Goal: Task Accomplishment & Management: Complete application form

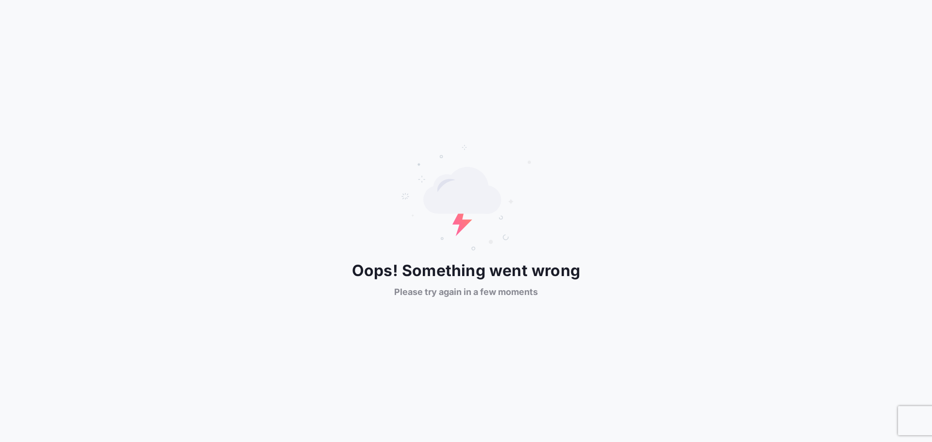
click at [325, 92] on div "Oops! Something went wrong Please try again in a few moments" at bounding box center [466, 221] width 932 height 442
click at [265, 52] on div "Oops! Something went wrong Please try again in a few moments" at bounding box center [466, 221] width 932 height 442
click at [456, 197] on 2 at bounding box center [462, 190] width 78 height 47
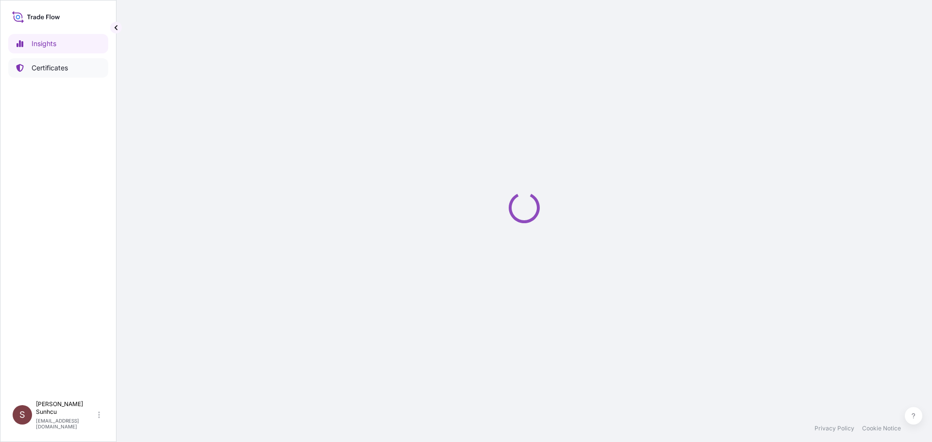
select select "2025"
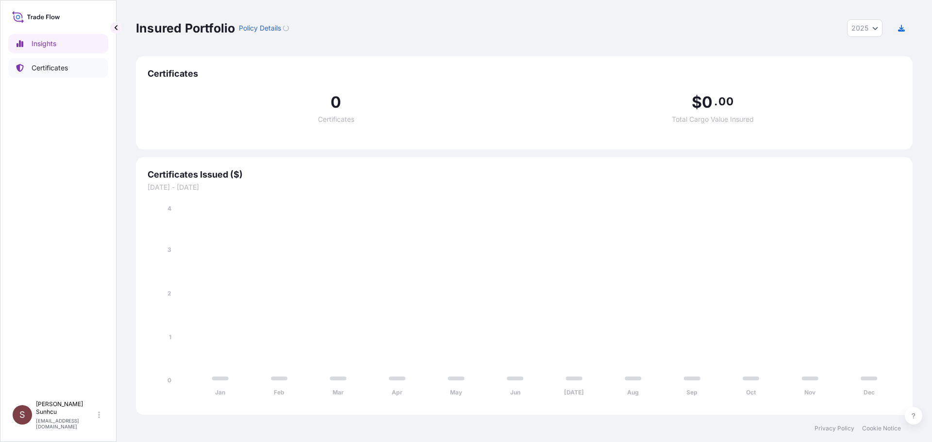
click at [50, 61] on link "Certificates" at bounding box center [58, 67] width 100 height 19
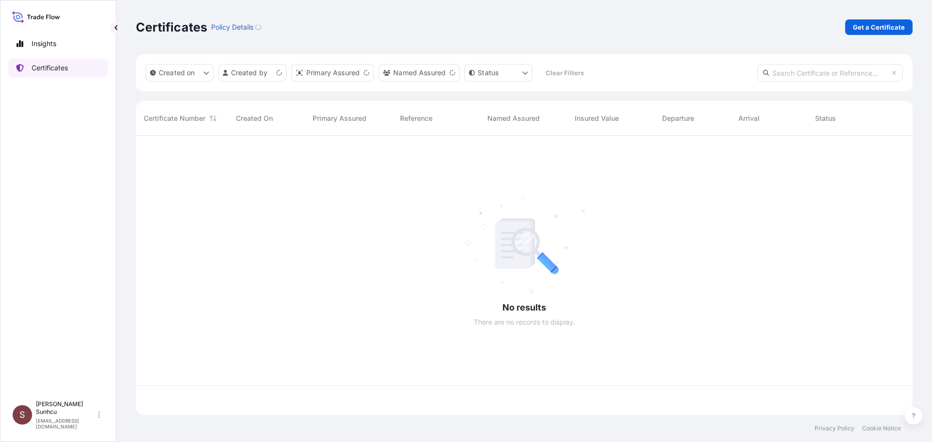
scroll to position [277, 769]
click at [47, 40] on p "Insights" at bounding box center [44, 44] width 25 height 10
select select "2025"
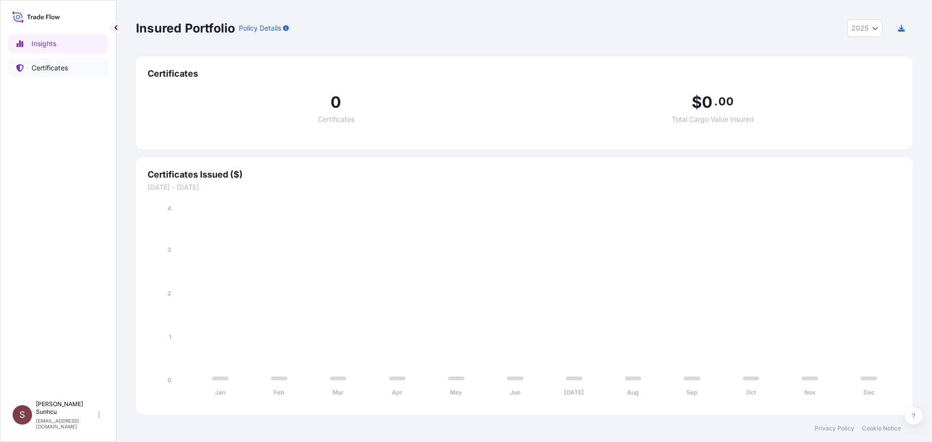
click at [48, 66] on p "Certificates" at bounding box center [50, 68] width 36 height 10
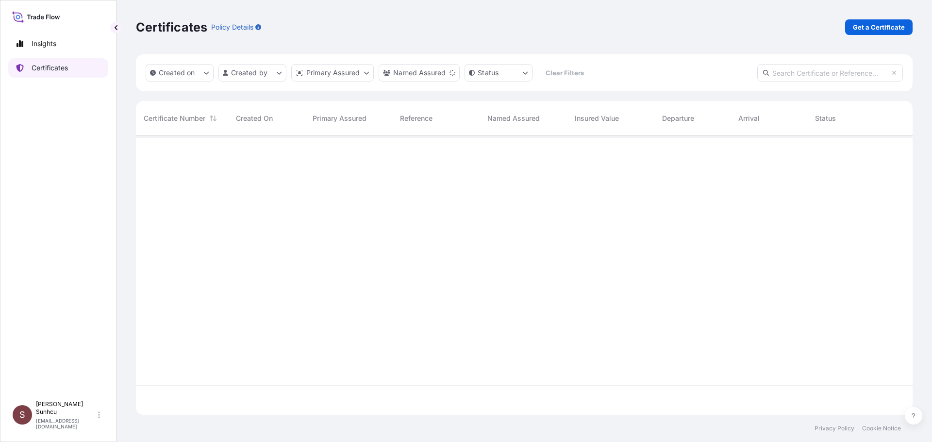
scroll to position [277, 769]
click at [862, 32] on p "Get a Certificate" at bounding box center [879, 27] width 52 height 10
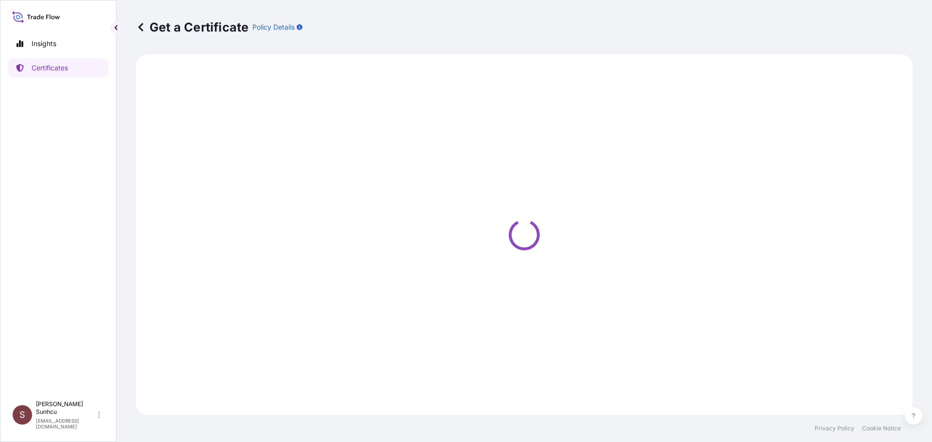
select select "Sea"
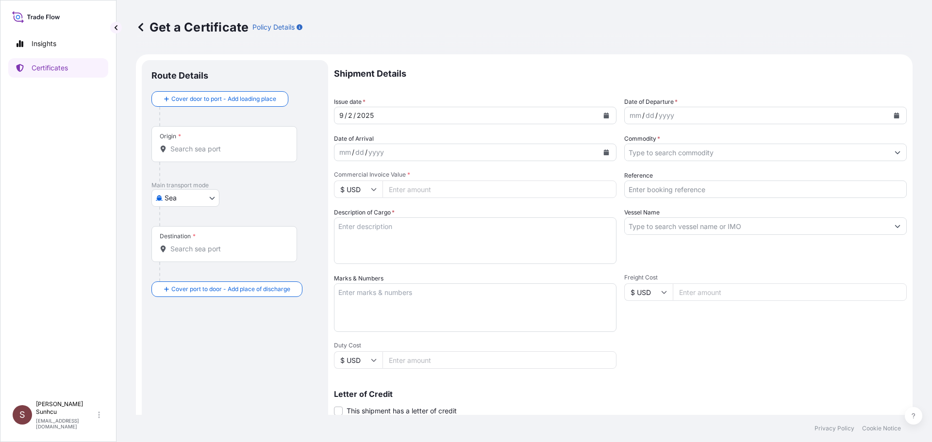
click at [385, 227] on textarea "Description of Cargo *" at bounding box center [475, 240] width 282 height 47
click at [735, 343] on div "Shipment Details Issue date * [DATE] Date of Departure * mm / dd / yyyy Date of…" at bounding box center [620, 291] width 573 height 463
click at [443, 243] on textarea "Description of Cargo *" at bounding box center [475, 240] width 282 height 47
click at [558, 61] on p "Shipment Details" at bounding box center [620, 73] width 573 height 27
click at [505, 82] on p "Shipment Details" at bounding box center [620, 73] width 573 height 27
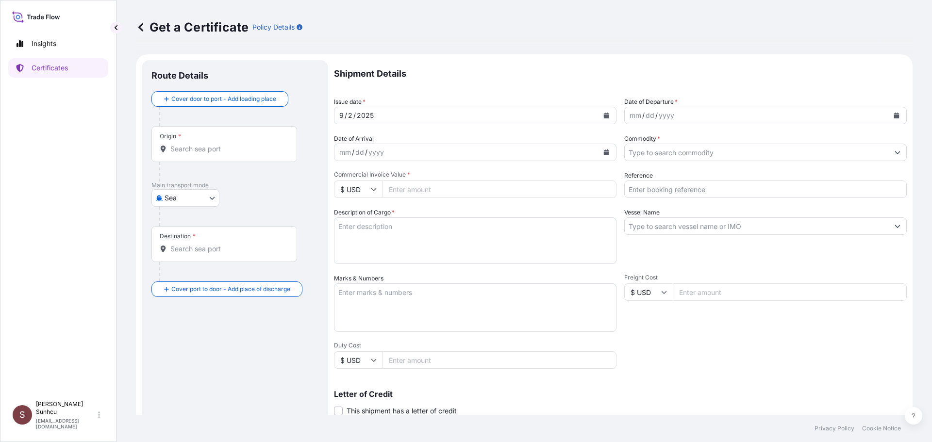
click at [530, 86] on p "Shipment Details" at bounding box center [620, 73] width 573 height 27
click at [574, 72] on p "Shipment Details" at bounding box center [620, 73] width 573 height 27
click at [507, 77] on p "Shipment Details" at bounding box center [620, 73] width 573 height 27
click at [472, 81] on p "Shipment Details" at bounding box center [620, 73] width 573 height 27
click at [461, 72] on p "Shipment Details" at bounding box center [620, 73] width 573 height 27
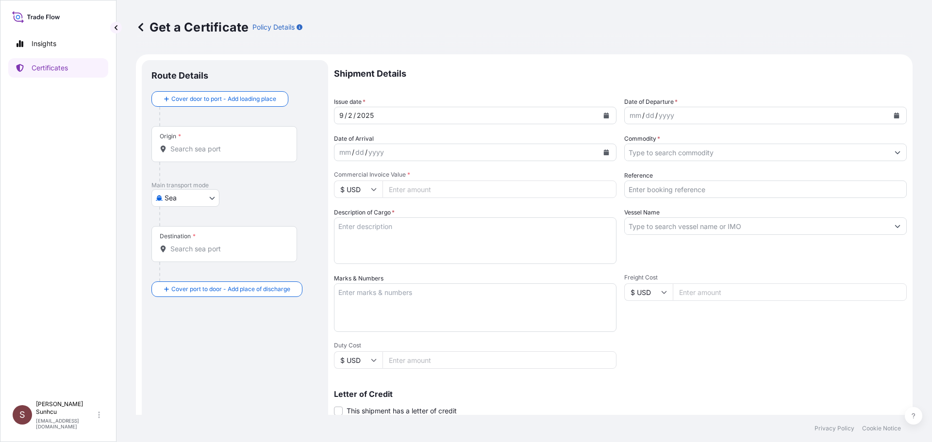
click at [788, 346] on div "Shipment Details Issue date * [DATE] Date of Departure * mm / dd / yyyy Date of…" at bounding box center [620, 291] width 573 height 463
drag, startPoint x: 534, startPoint y: 71, endPoint x: 537, endPoint y: 80, distance: 9.4
click at [534, 71] on p "Shipment Details" at bounding box center [620, 73] width 573 height 27
click at [567, 75] on p "Shipment Details" at bounding box center [620, 73] width 573 height 27
click at [491, 81] on p "Shipment Details" at bounding box center [620, 73] width 573 height 27
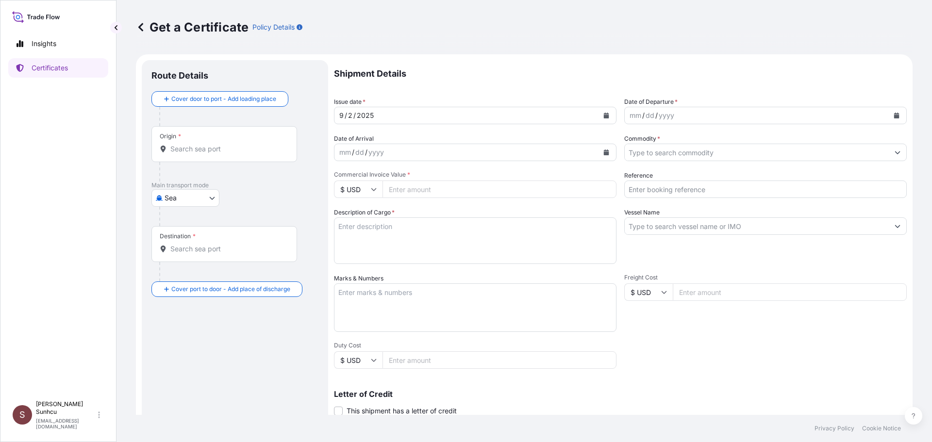
click at [189, 148] on input "Origin *" at bounding box center [227, 149] width 115 height 10
click at [193, 144] on div "Origin *" at bounding box center [224, 144] width 146 height 36
click at [193, 144] on input "Origin *" at bounding box center [227, 149] width 115 height 10
click at [205, 153] on input "Origin * Please select an origin" at bounding box center [227, 149] width 115 height 10
type input "D"
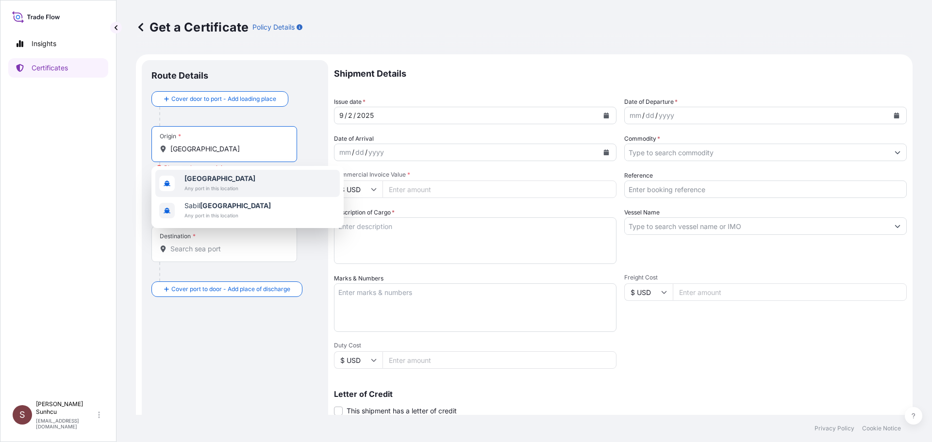
click at [220, 182] on span "[GEOGRAPHIC_DATA]" at bounding box center [219, 179] width 71 height 10
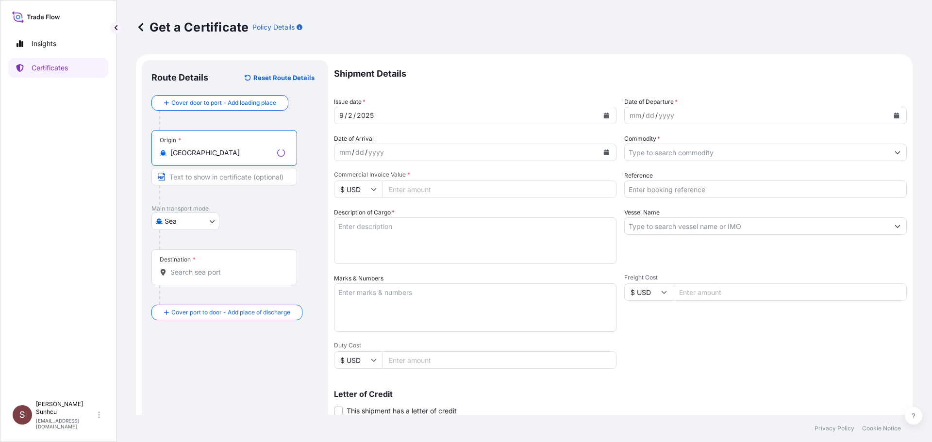
type input "[GEOGRAPHIC_DATA]"
click at [199, 272] on input "Destination *" at bounding box center [227, 272] width 115 height 10
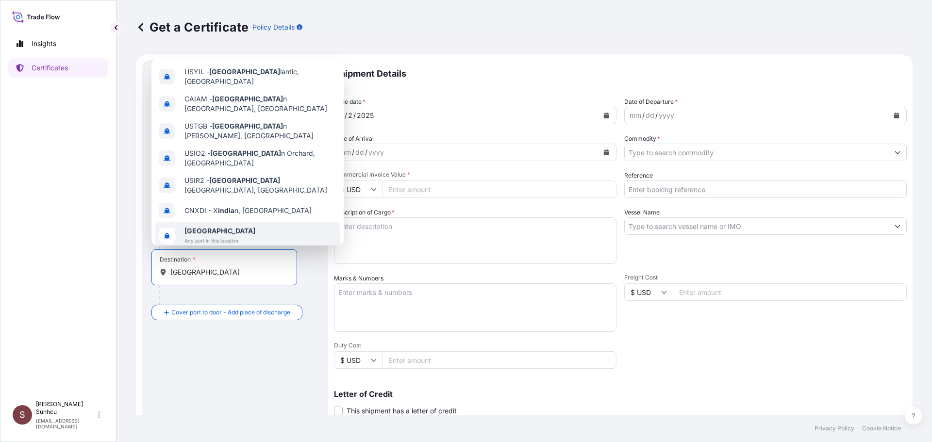
click at [215, 226] on span "[GEOGRAPHIC_DATA]" at bounding box center [219, 231] width 71 height 10
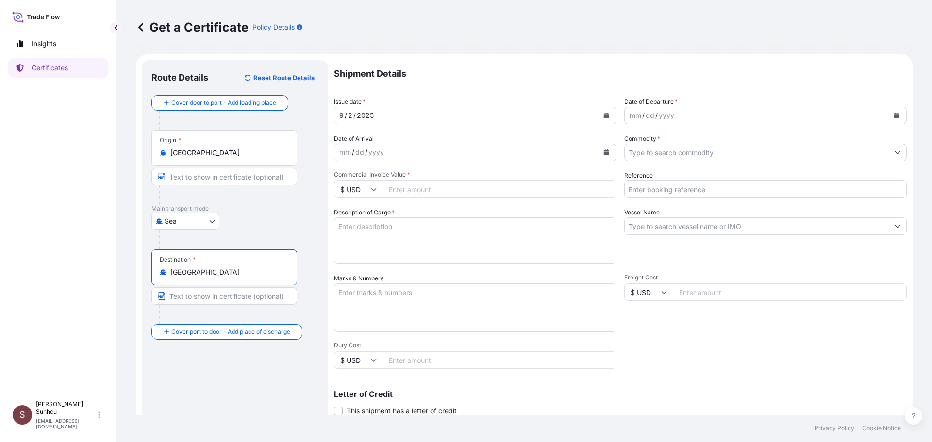
type input "[GEOGRAPHIC_DATA]"
click at [222, 395] on div "Route Details Reset Route Details Cover door to port - Add loading place Place …" at bounding box center [234, 305] width 167 height 470
click at [406, 114] on div "[DATE]" at bounding box center [466, 115] width 264 height 17
click at [604, 115] on icon "Calendar" at bounding box center [606, 116] width 5 height 6
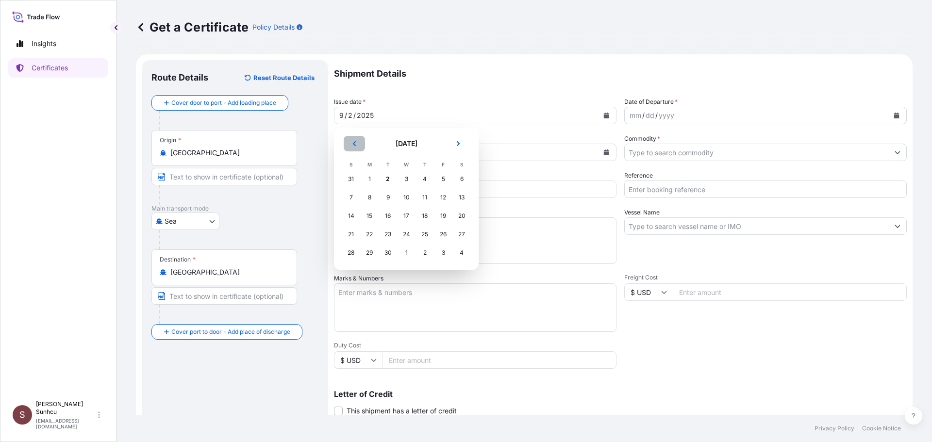
click at [354, 143] on icon "Previous" at bounding box center [354, 143] width 3 height 5
click at [355, 251] on div "24" at bounding box center [350, 252] width 17 height 17
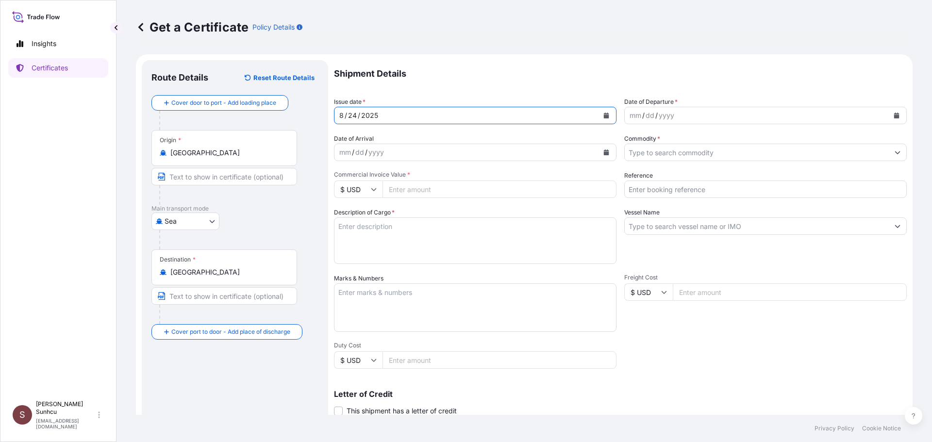
click at [700, 112] on div "mm / dd / yyyy" at bounding box center [757, 115] width 264 height 17
click at [894, 115] on icon "Calendar" at bounding box center [896, 116] width 5 height 6
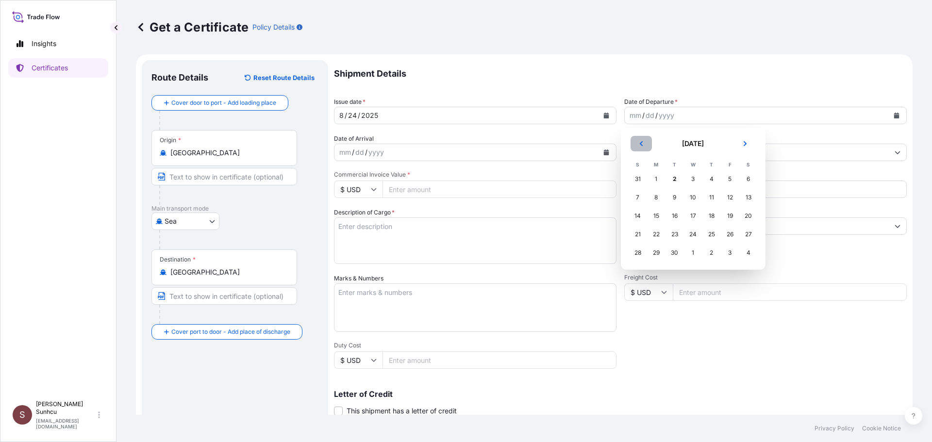
click at [645, 144] on button "Previous" at bounding box center [640, 144] width 21 height 16
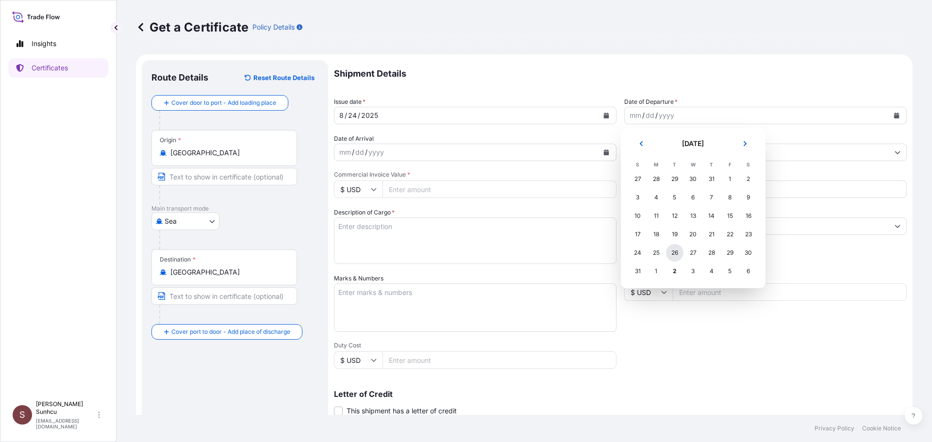
click at [673, 253] on div "26" at bounding box center [674, 252] width 17 height 17
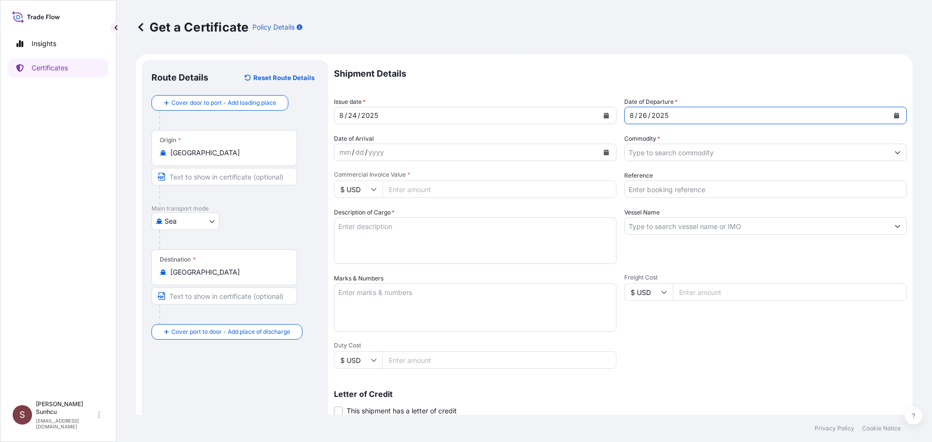
click at [835, 363] on div "Shipment Details Issue date * [DATE] Date of Departure * [DATE] Date of Arrival…" at bounding box center [620, 291] width 573 height 463
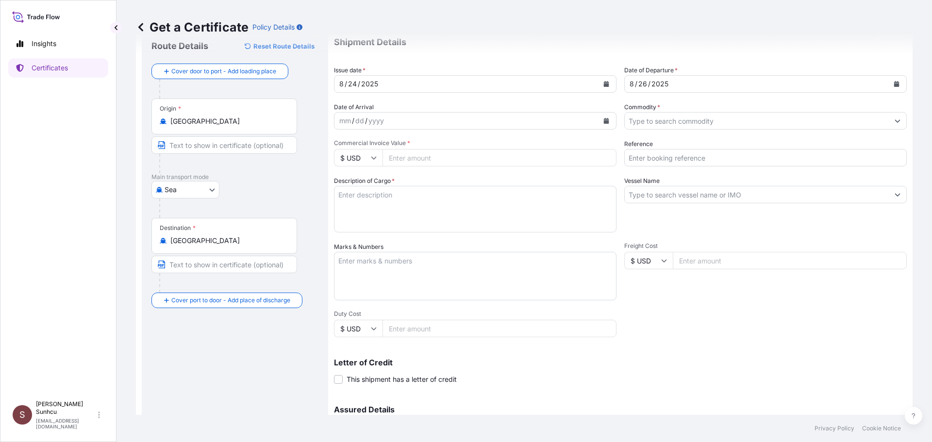
scroll to position [49, 0]
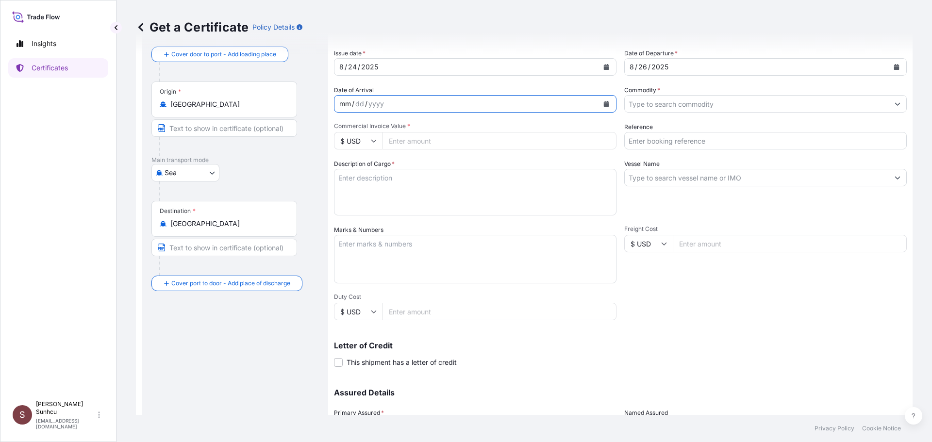
click at [461, 102] on div "mm / dd / yyyy" at bounding box center [466, 103] width 264 height 17
click at [689, 106] on input "Commodity *" at bounding box center [757, 103] width 264 height 17
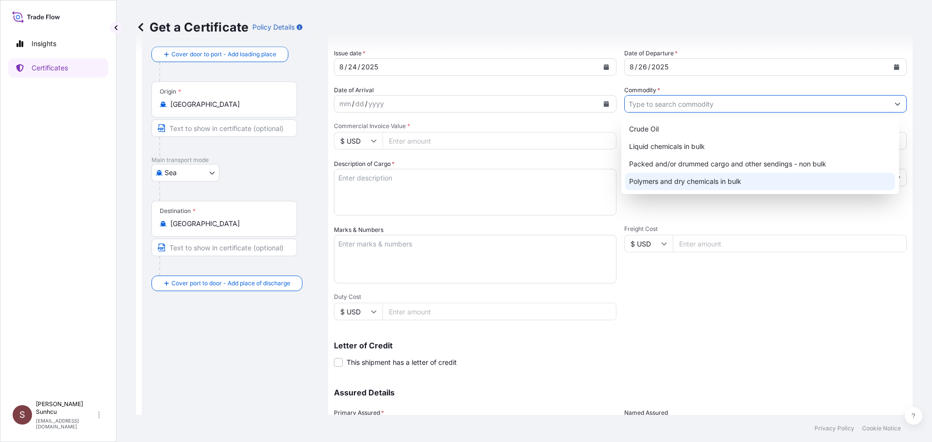
click at [679, 181] on div "Polymers and dry chemicals in bulk" at bounding box center [760, 181] width 270 height 17
type input "Polymers and dry chemicals in bulk"
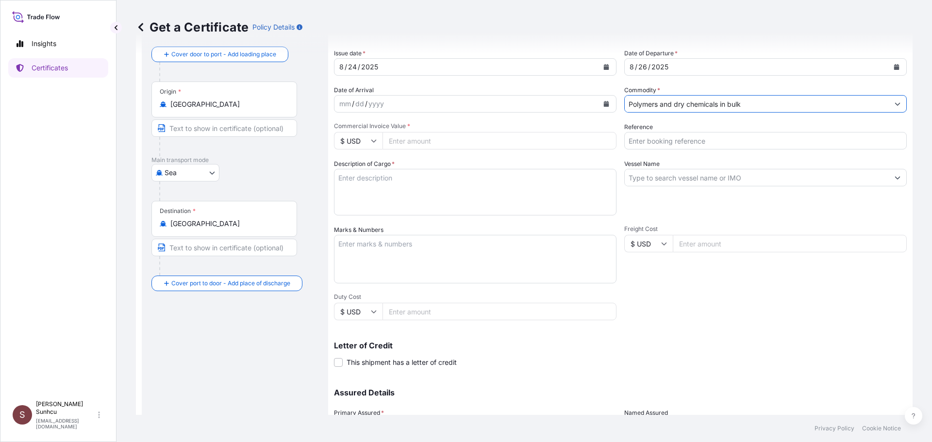
click at [414, 137] on input "Commercial Invoice Value *" at bounding box center [499, 140] width 234 height 17
click at [416, 142] on input "Commercial Invoice Value *" at bounding box center [499, 140] width 234 height 17
paste input "85536"
type input "85536"
click at [496, 211] on textarea "Description of Cargo *" at bounding box center [475, 192] width 282 height 47
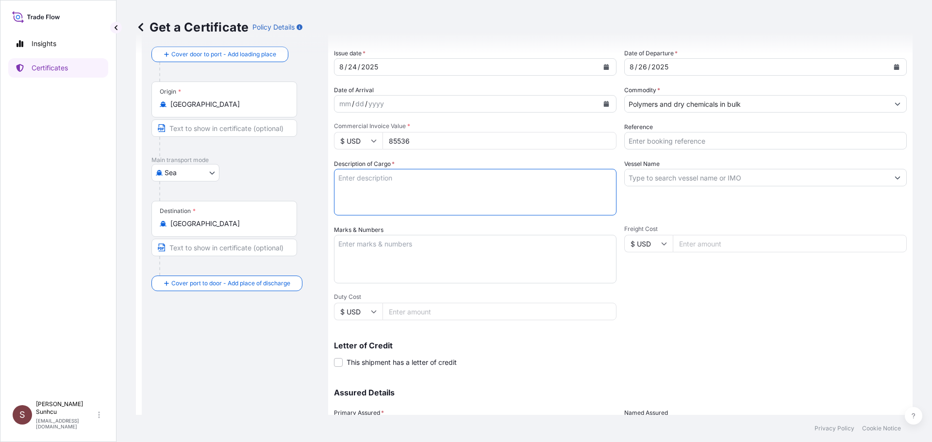
click at [714, 141] on input "Reference" at bounding box center [765, 140] width 282 height 17
click at [677, 138] on input "Reference" at bounding box center [765, 140] width 282 height 17
paste input "5013172914"
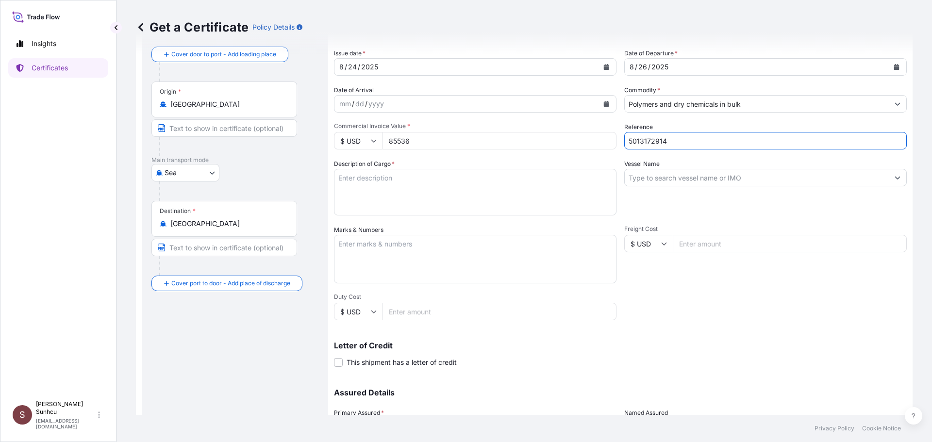
type input "5013172914"
click at [432, 181] on textarea "Description of Cargo *" at bounding box center [475, 192] width 282 height 47
drag, startPoint x: 408, startPoint y: 163, endPoint x: 356, endPoint y: 213, distance: 72.1
click at [406, 171] on div "Description of Cargo *" at bounding box center [475, 187] width 282 height 56
click at [381, 192] on textarea "Description of Cargo *" at bounding box center [475, 192] width 282 height 47
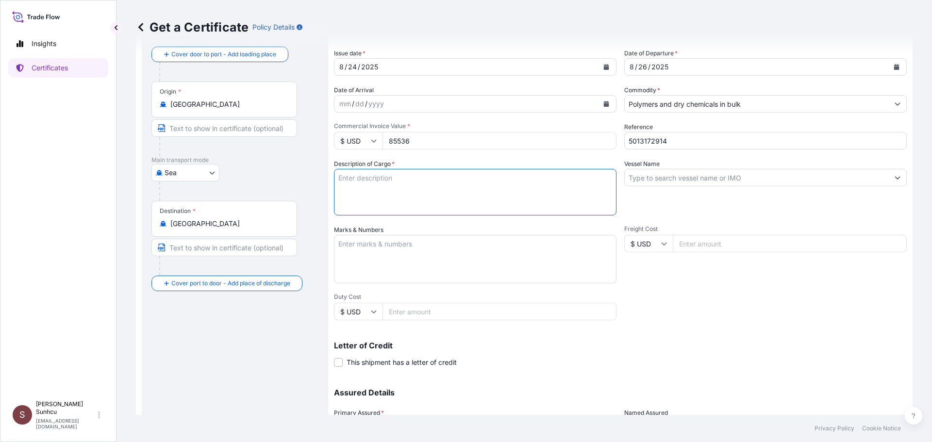
paste textarea "74.250 MT"
click at [495, 184] on textarea "74.250 MTS OF" at bounding box center [475, 192] width 282 height 47
paste textarea "LDPE LUPOLEN 2427K"
click at [530, 180] on textarea "74.250 MTS OF LDPE LUPOLEN 2427K" at bounding box center [475, 192] width 282 height 47
paste textarea "AS PER PURCHASE AND SALE CONTRACT NO.5013172914 DATED [DATE]"
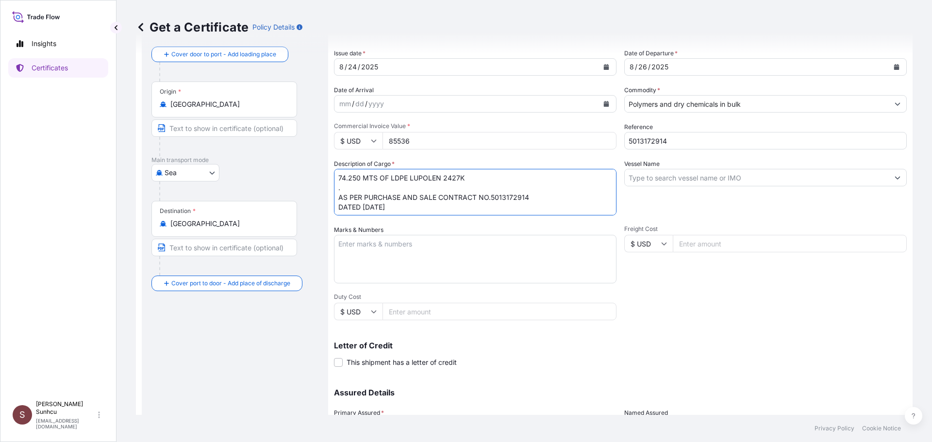
click at [551, 196] on textarea "74.250 MTS OF LDPE LUPOLEN 2427K . AS PER PURCHASE AND SALE CONTRACT NO.5013172…" at bounding box center [475, 192] width 282 height 47
type textarea "74.250 MTS OF LDPE LUPOLEN 2427K . AS PER PURCHASE AND SALE CONTRACT NO.5013172…"
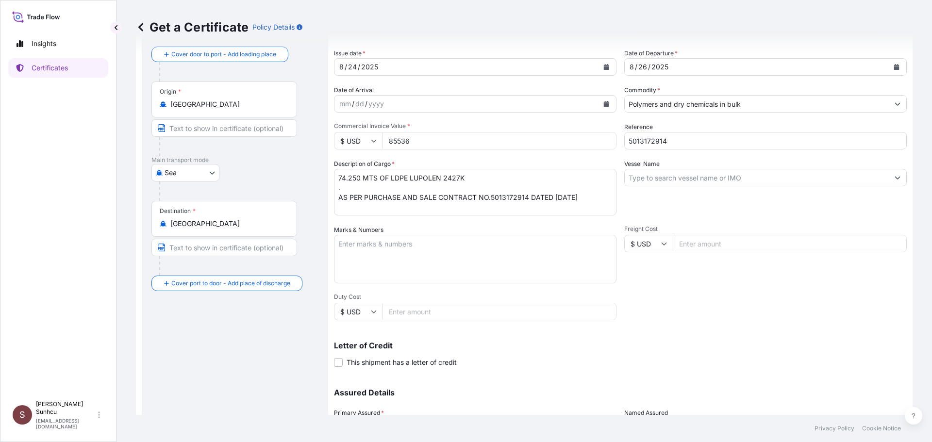
click at [605, 199] on textarea "74.250 MTS OF LDPE LUPOLEN 2427K . AS PER PURCHASE AND SALE CONTRACT NO.5013172…" at bounding box center [475, 192] width 282 height 47
click at [418, 266] on textarea "Marks & Numbers" at bounding box center [475, 259] width 282 height 49
paste textarea "MARINE INSURANCE"
click at [451, 262] on textarea "MARINE INSURANCE" at bounding box center [475, 259] width 282 height 49
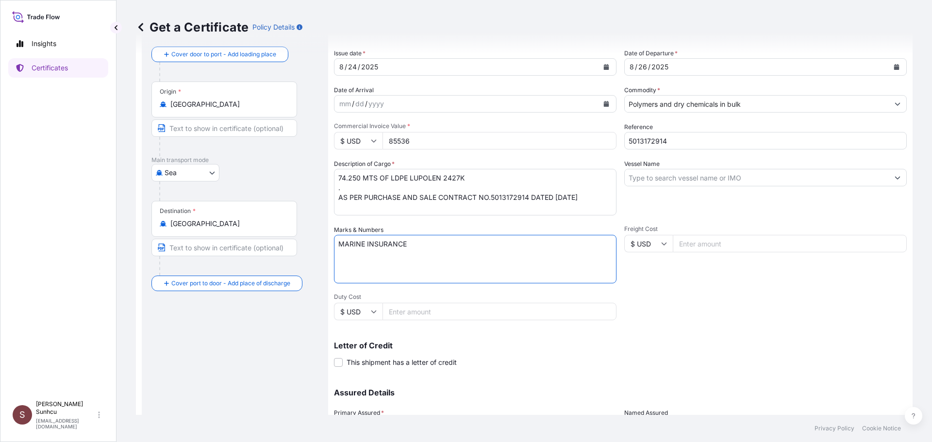
paste textarea "CERTIFICATE"
drag, startPoint x: 463, startPoint y: 233, endPoint x: 468, endPoint y: 239, distance: 8.0
click at [463, 233] on div "Marks & Numbers MARINE INSURANCE CERTIFICATE" at bounding box center [475, 254] width 282 height 58
click at [469, 241] on textarea "MARINE INSURANCE CERTIFICATE" at bounding box center [475, 259] width 282 height 49
paste textarea "IN NEGOTIABLE FORM"
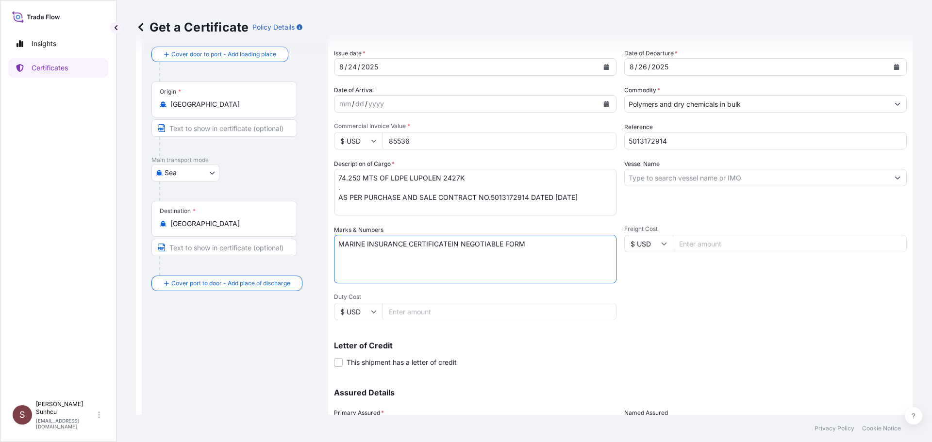
click at [450, 244] on textarea "MARINE INSURANCE CERTIFICATEIN NEGOTIABLE FORM" at bounding box center [475, 259] width 282 height 49
click at [570, 242] on textarea "MARINE INSURANCE CERTIFICATE IN NEGOTIABLE FORM" at bounding box center [475, 259] width 282 height 49
paste textarea "COVERING INSTITUTE CARGO CLAUSE A WITH EXTENDED COVER FOR TRANSHIPMENT RISKS IF…"
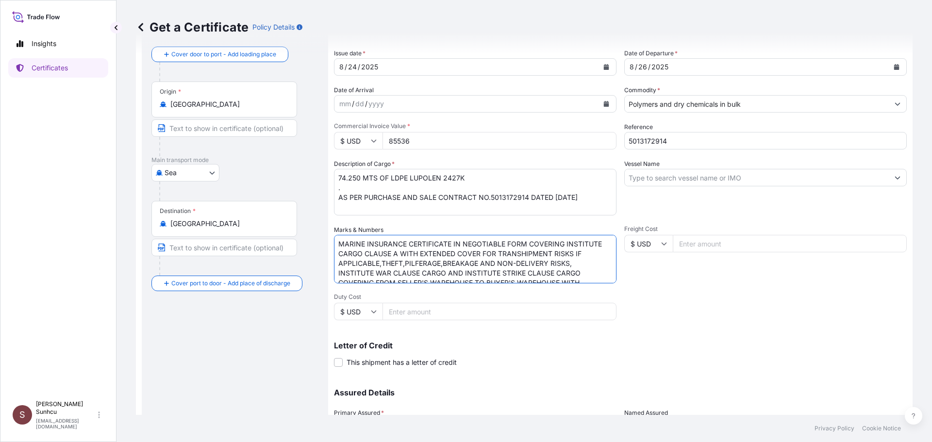
scroll to position [28, 0]
click at [457, 264] on textarea "MARINE INSURANCE CERTIFICATE IN NEGOTIABLE FORM COVERING INSTITUTE CARGO CLAUSE…" at bounding box center [475, 259] width 282 height 49
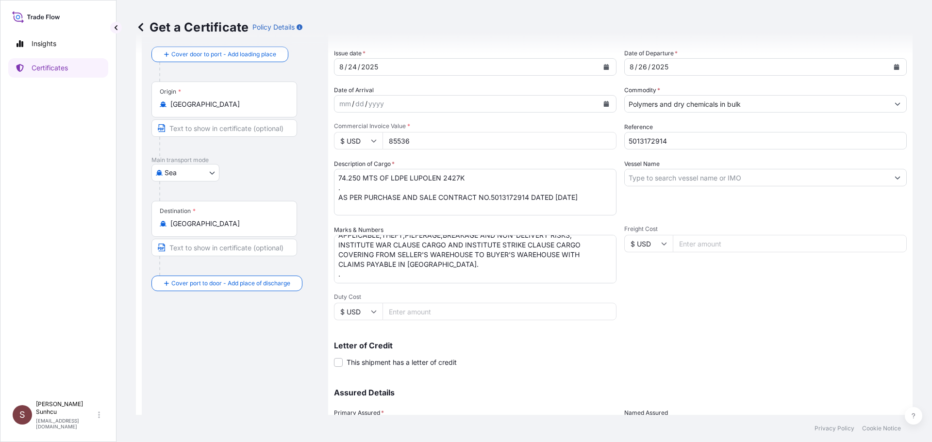
drag, startPoint x: 397, startPoint y: 274, endPoint x: 385, endPoint y: 282, distance: 13.7
click at [397, 274] on textarea "MARINE INSURANCE CERTIFICATE IN NEGOTIABLE FORM COVERING INSTITUTE CARGO CLAUSE…" at bounding box center [475, 259] width 282 height 49
click at [378, 282] on textarea "MARINE INSURANCE CERTIFICATE IN NEGOTIABLE FORM COVERING INSTITUTE CARGO CLAUSE…" at bounding box center [475, 259] width 282 height 49
paste textarea "[PERSON_NAME] AS AGENT ON BEHALF OF UNDERWRITER."
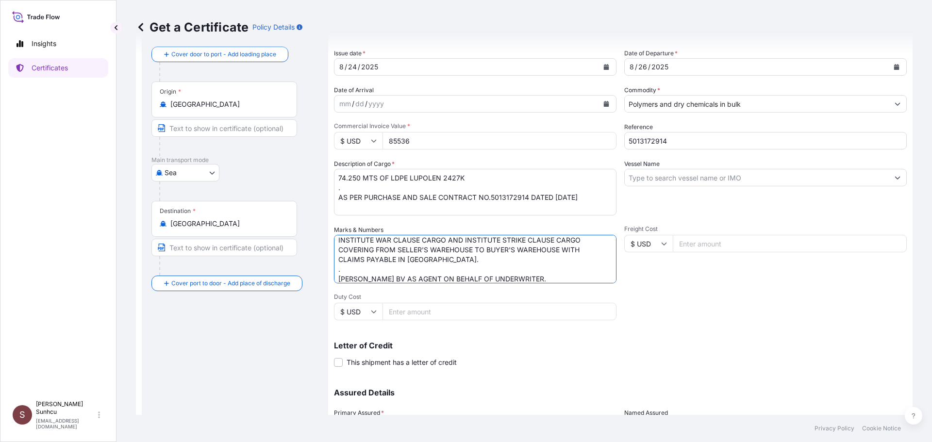
scroll to position [38, 0]
click at [527, 263] on textarea "MARINE INSURANCE CERTIFICATE IN NEGOTIABLE FORM COVERING INSTITUTE CARGO CLAUSE…" at bounding box center [475, 259] width 282 height 49
type textarea "MARINE INSURANCE CERTIFICATE IN NEGOTIABLE FORM COVERING INSTITUTE CARGO CLAUSE…"
click at [764, 318] on div "Shipment Details Issue date * [DATE] Date of Departure * [DATE] Date of Arrival…" at bounding box center [620, 243] width 573 height 463
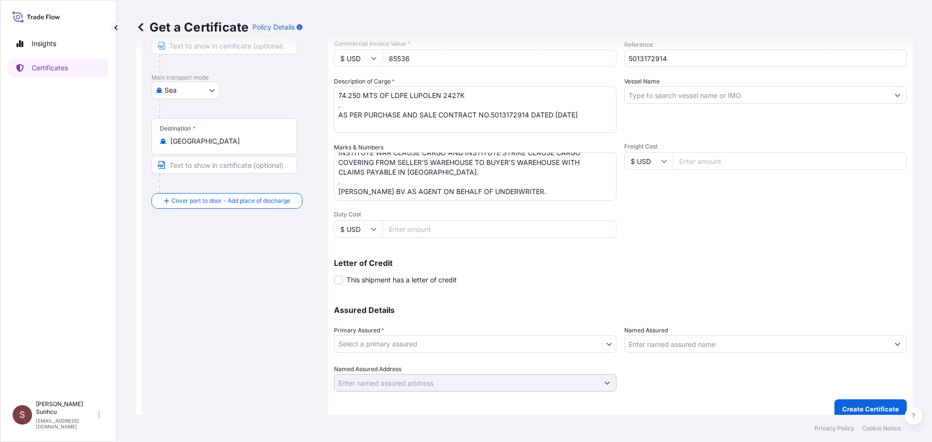
scroll to position [141, 0]
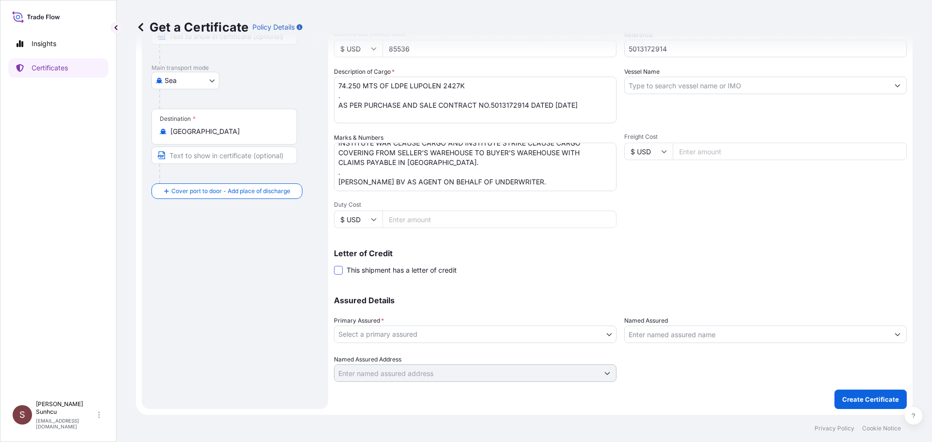
click at [342, 269] on span at bounding box center [338, 270] width 9 height 9
click at [334, 265] on input "This shipment has a letter of credit" at bounding box center [334, 265] width 0 height 0
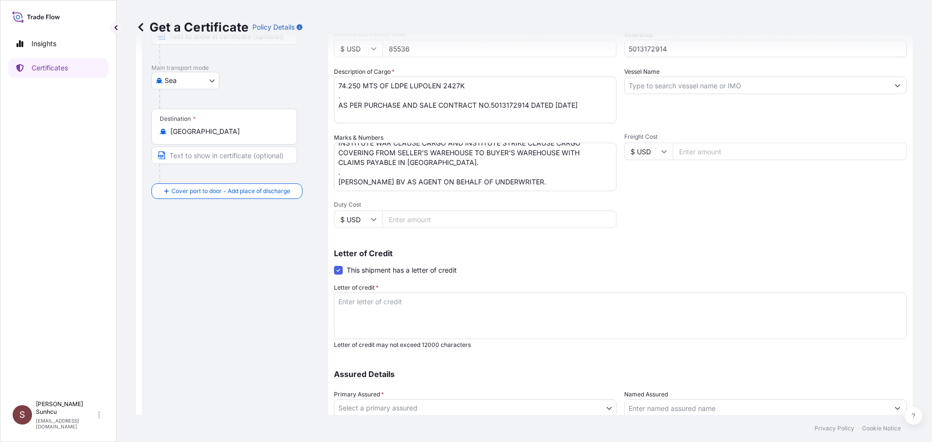
click at [643, 265] on div "Letter of Credit This shipment has a letter of credit Letter of credit * Letter…" at bounding box center [620, 298] width 573 height 99
click at [498, 307] on textarea "Letter of credit *" at bounding box center [620, 316] width 573 height 47
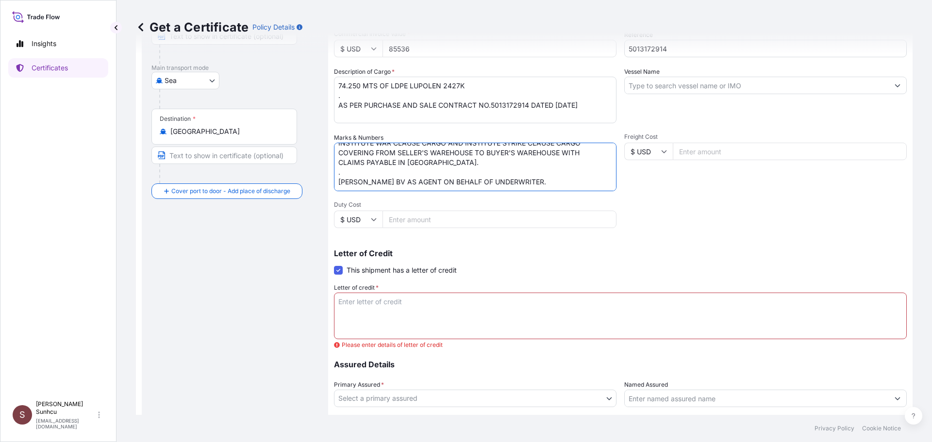
click at [542, 182] on textarea "MARINE INSURANCE CERTIFICATE IN NEGOTIABLE FORM COVERING INSTITUTE CARGO CLAUSE…" at bounding box center [475, 167] width 282 height 49
click at [429, 312] on textarea "Letter of credit *" at bounding box center [620, 316] width 573 height 47
click at [522, 181] on textarea "MARINE INSURANCE CERTIFICATE IN NEGOTIABLE FORM COVERING INSTITUTE CARGO CLAUSE…" at bounding box center [475, 167] width 282 height 49
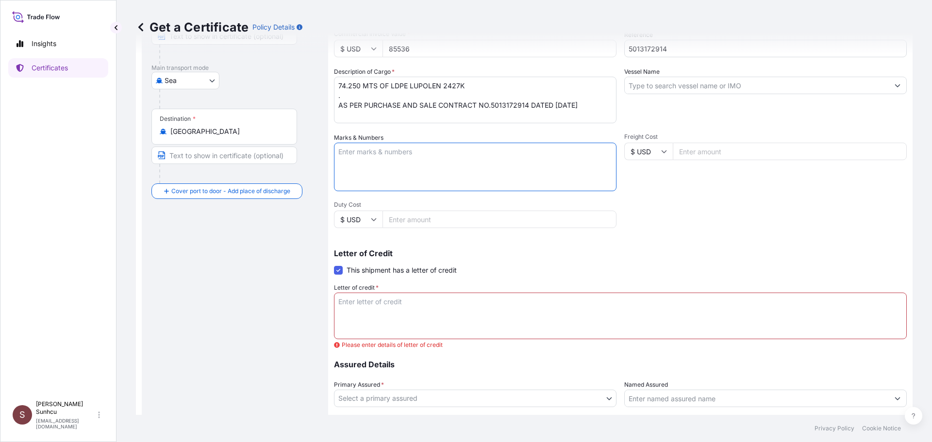
scroll to position [0, 0]
click at [460, 290] on div "Letter of credit * Please enter details of letter of credit" at bounding box center [620, 311] width 573 height 56
click at [453, 300] on textarea "Letter of credit *" at bounding box center [620, 316] width 573 height 47
paste textarea "MARINE INSURANCE CERTIFICATE IN NEGOTIABLE FORM COVERING INSTITUTE CARGO CLAUSE…"
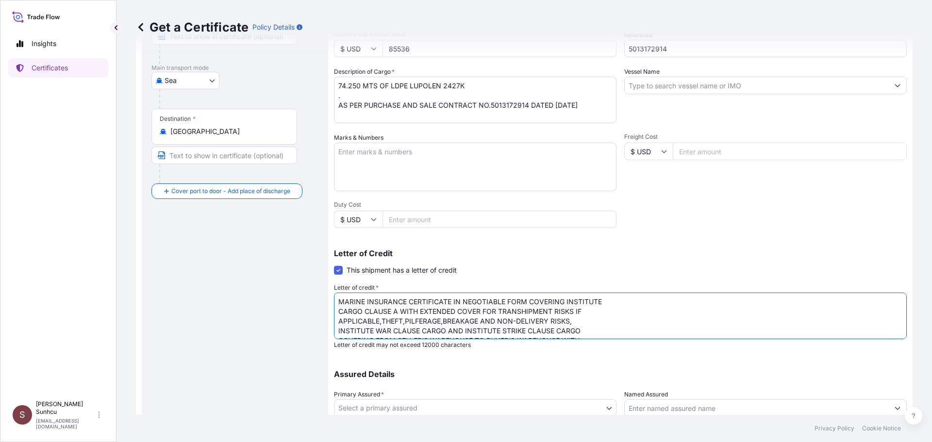
scroll to position [35, 0]
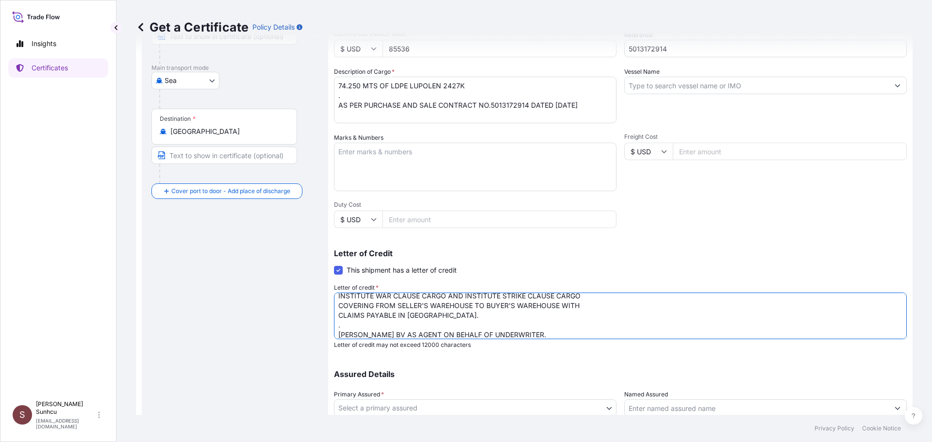
click at [669, 243] on div "Letter of Credit This shipment has a letter of credit Letter of credit * MARINE…" at bounding box center [620, 293] width 573 height 111
click at [597, 326] on textarea "MARINE INSURANCE CERTIFICATE IN NEGOTIABLE FORM COVERING INSTITUTE CARGO CLAUSE…" at bounding box center [620, 316] width 573 height 47
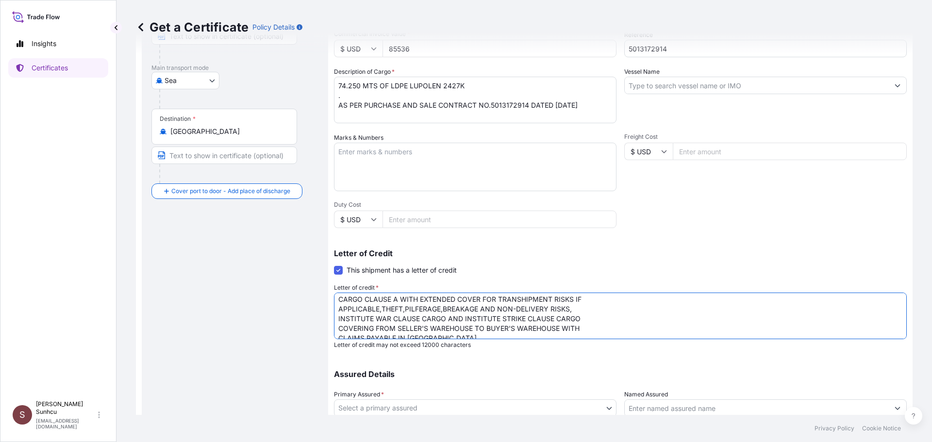
scroll to position [0, 0]
click at [628, 298] on textarea "MARINE INSURANCE CERTIFICATE IN NEGOTIABLE FORM COVERING INSTITUTE CARGO CLAUSE…" at bounding box center [620, 316] width 573 height 47
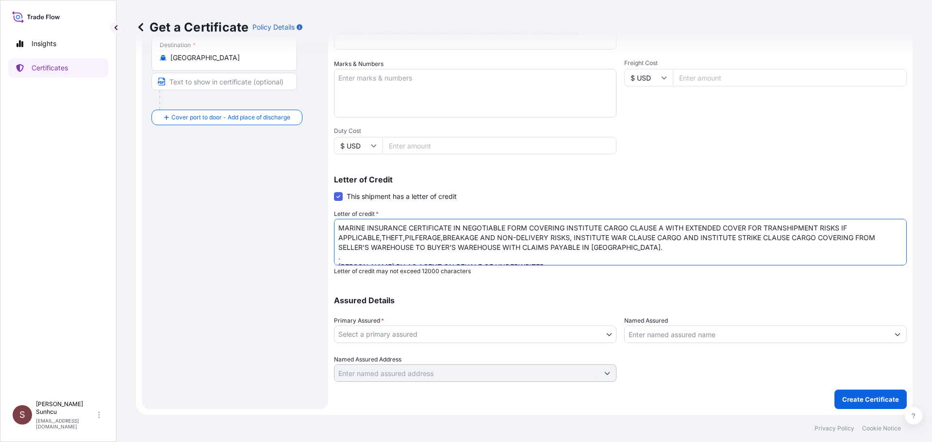
scroll to position [6, 0]
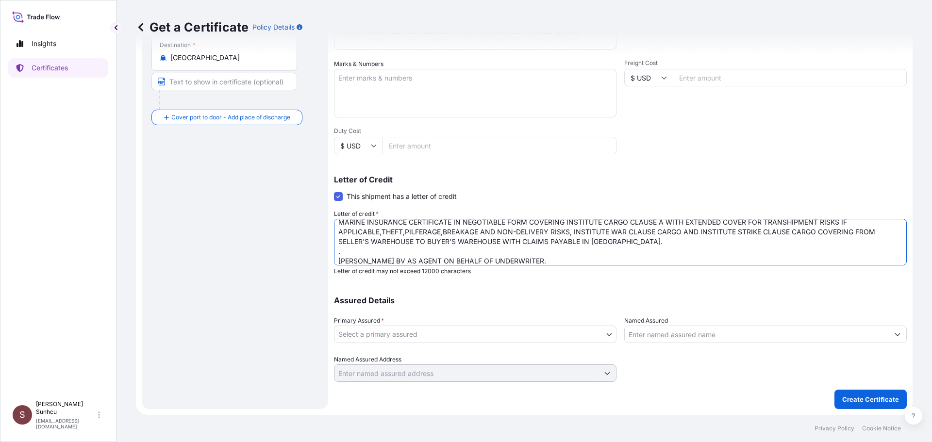
type textarea "MARINE INSURANCE CERTIFICATE IN NEGOTIABLE FORM COVERING INSTITUTE CARGO CLAUSE…"
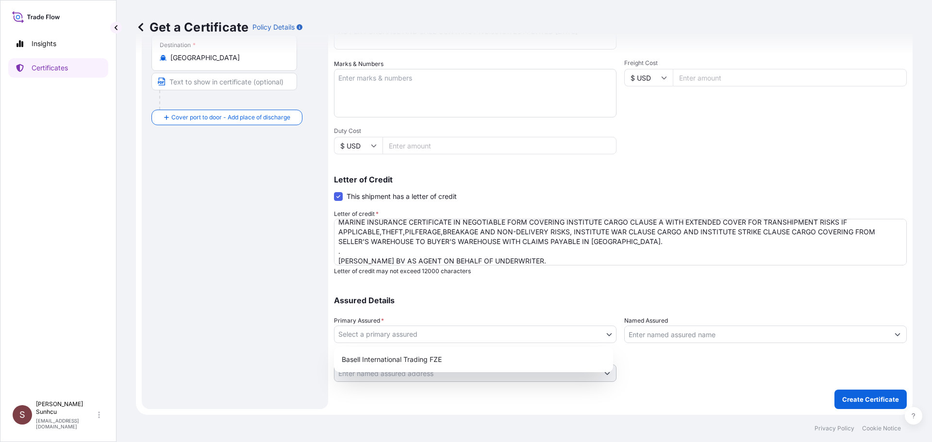
click at [436, 333] on body "Insights Certificates S [PERSON_NAME] Sunhcu [EMAIL_ADDRESS][DOMAIN_NAME] Get a…" at bounding box center [466, 221] width 932 height 442
click at [428, 356] on div "Basell International Trading FZE" at bounding box center [473, 359] width 271 height 17
select select "32039"
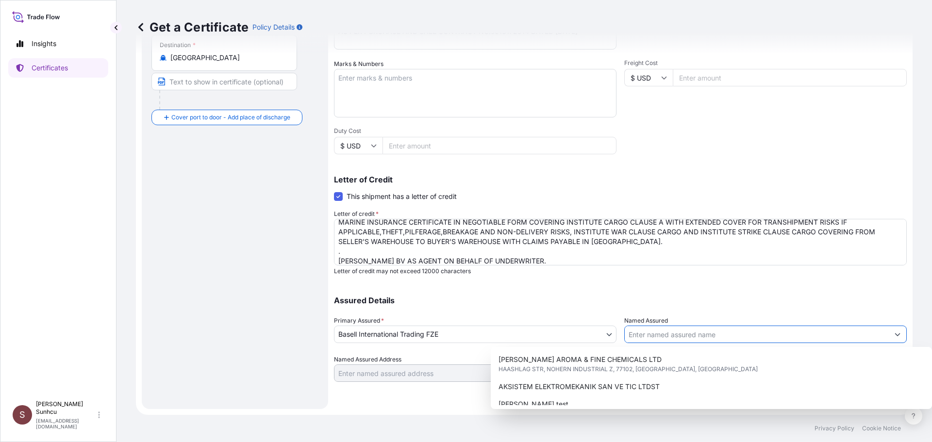
click at [665, 334] on input "Named Assured" at bounding box center [757, 334] width 264 height 17
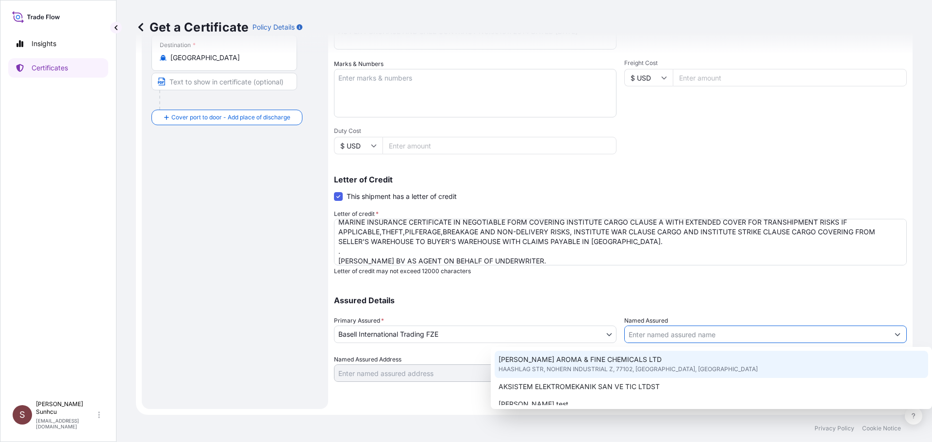
click at [663, 333] on input "Named Assured" at bounding box center [757, 334] width 264 height 17
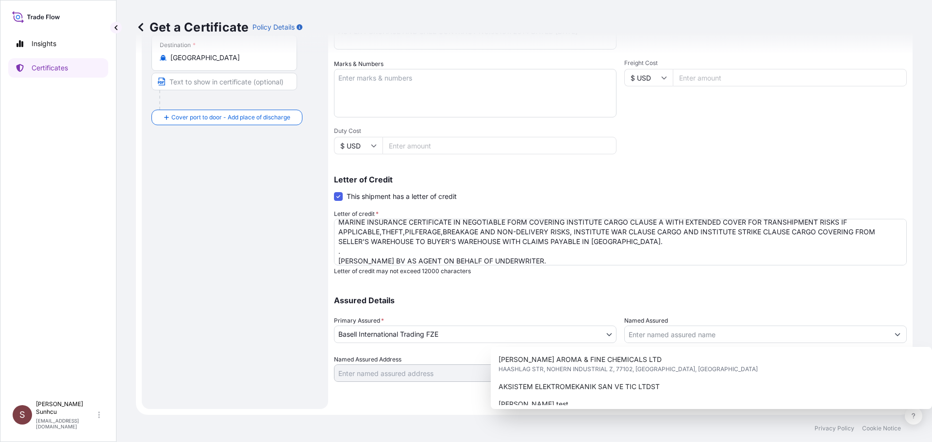
click at [665, 291] on div "Assured Details Primary Assured * Basell International Trading FZE Basell Inter…" at bounding box center [620, 333] width 573 height 97
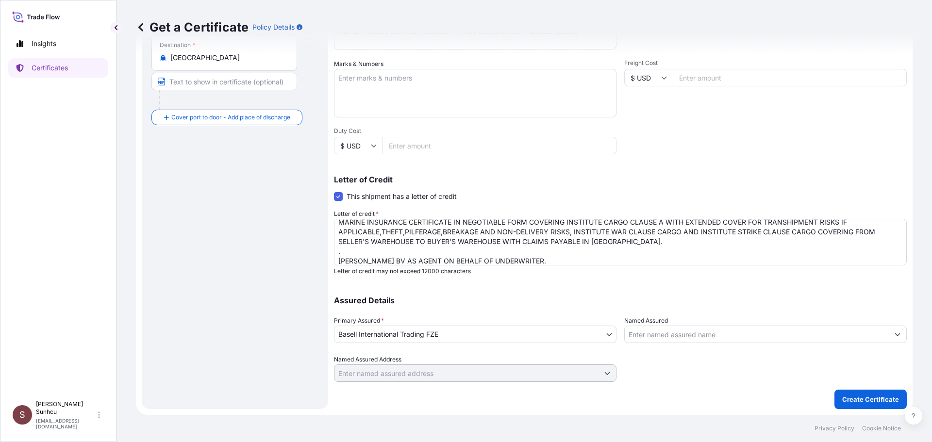
click at [667, 336] on input "Named Assured" at bounding box center [757, 334] width 264 height 17
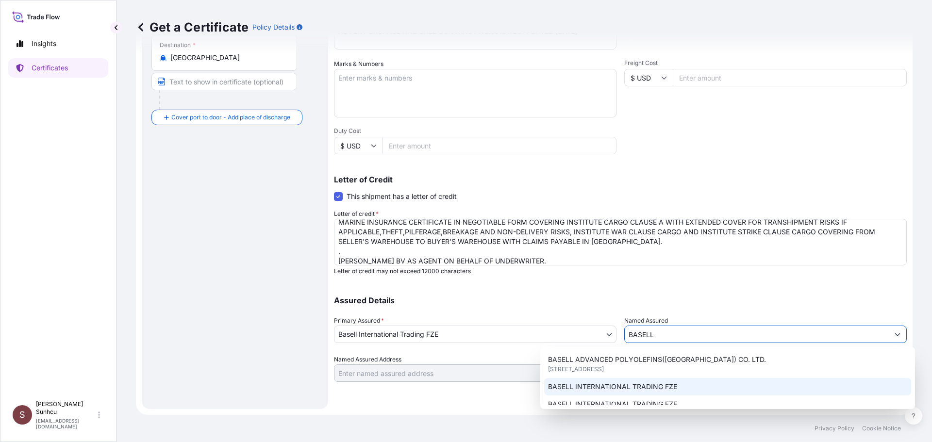
click at [651, 386] on span "BASELL INTERNATIONAL TRADING FZE" at bounding box center [612, 387] width 129 height 10
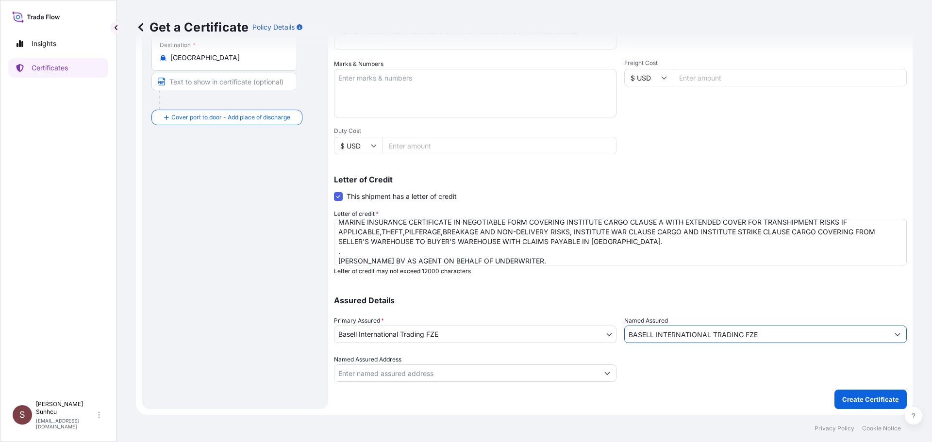
type input "BASELL INTERNATIONAL TRADING FZE"
click at [704, 288] on div "Assured Details Primary Assured * Basell International Trading FZE Basell Inter…" at bounding box center [620, 333] width 573 height 97
click at [490, 370] on input "Named Assured Address" at bounding box center [466, 372] width 264 height 17
click at [478, 376] on input "Named Assured Address" at bounding box center [466, 372] width 264 height 17
click at [804, 366] on div at bounding box center [765, 368] width 282 height 27
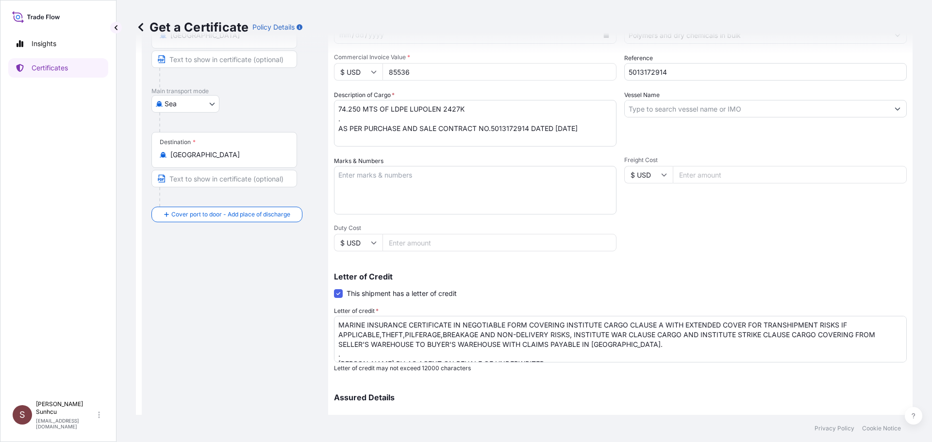
scroll to position [0, 0]
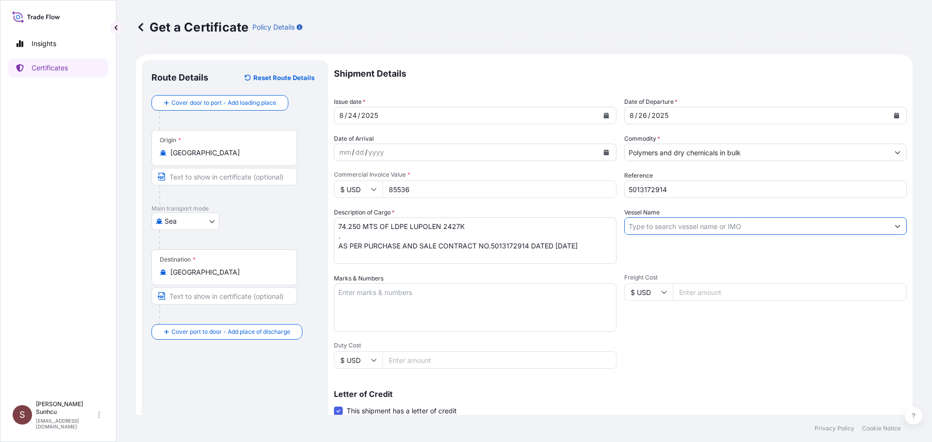
click at [648, 228] on input "Vessel Name" at bounding box center [757, 225] width 264 height 17
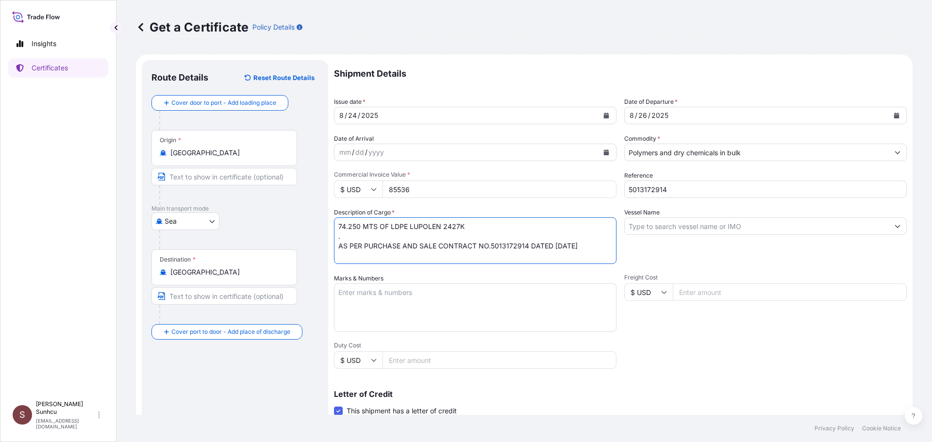
click at [600, 242] on textarea "74.250 MTS OF LDPE LUPOLEN 2427K . AS PER PURCHASE AND SALE CONTRACT NO.5013172…" at bounding box center [475, 240] width 282 height 47
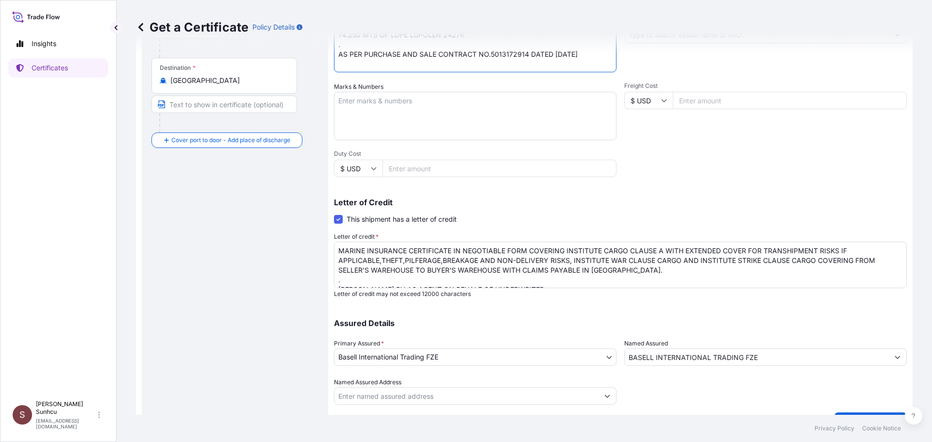
scroll to position [194, 0]
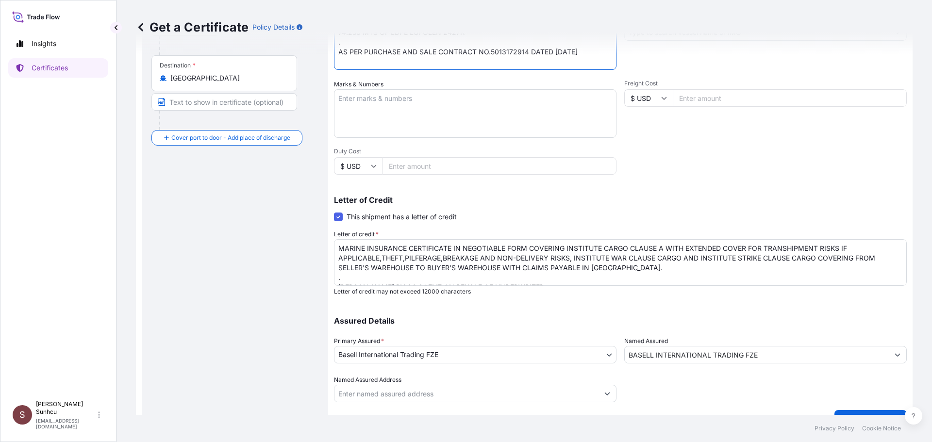
click at [624, 263] on textarea "MARINE INSURANCE CERTIFICATE IN NEGOTIABLE FORM COVERING INSTITUTE CARGO CLAUSE…" at bounding box center [620, 262] width 573 height 47
click at [619, 270] on textarea "MARINE INSURANCE CERTIFICATE IN NEGOTIABLE FORM COVERING INSTITUTE CARGO CLAUSE…" at bounding box center [620, 262] width 573 height 47
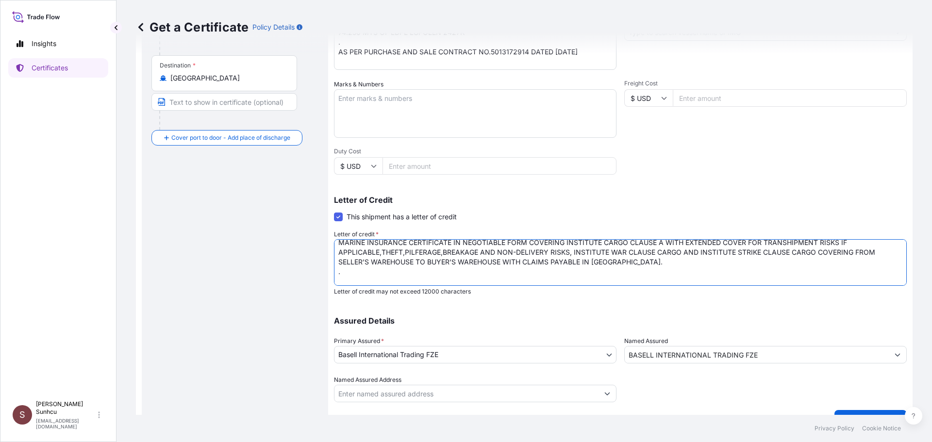
paste textarea "Insurance cover under this Insurance document is effective from: [DATE]"
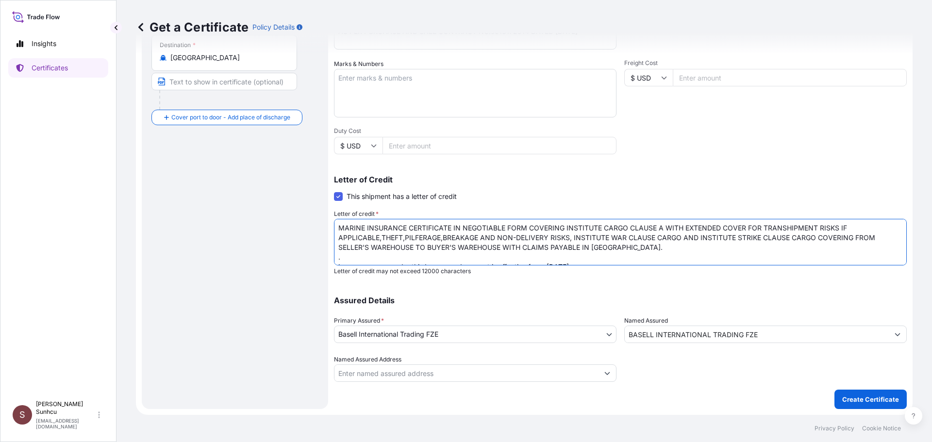
scroll to position [30, 0]
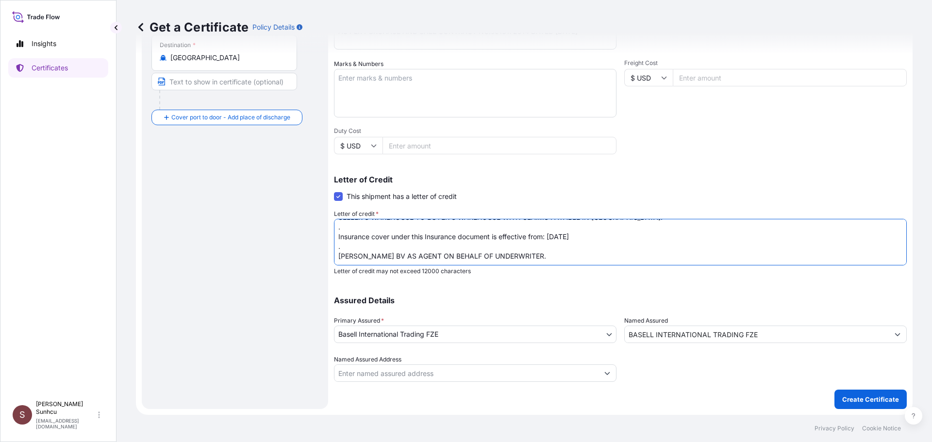
drag, startPoint x: 574, startPoint y: 236, endPoint x: 550, endPoint y: 237, distance: 23.8
click at [550, 237] on textarea "MARINE INSURANCE CERTIFICATE IN NEGOTIABLE FORM COVERING INSTITUTE CARGO CLAUSE…" at bounding box center [620, 242] width 573 height 47
type textarea "MARINE INSURANCE CERTIFICATE IN NEGOTIABLE FORM COVERING INSTITUTE CARGO CLAUSE…"
click at [730, 331] on input "BASELL INTERNATIONAL TRADING FZE" at bounding box center [757, 334] width 264 height 17
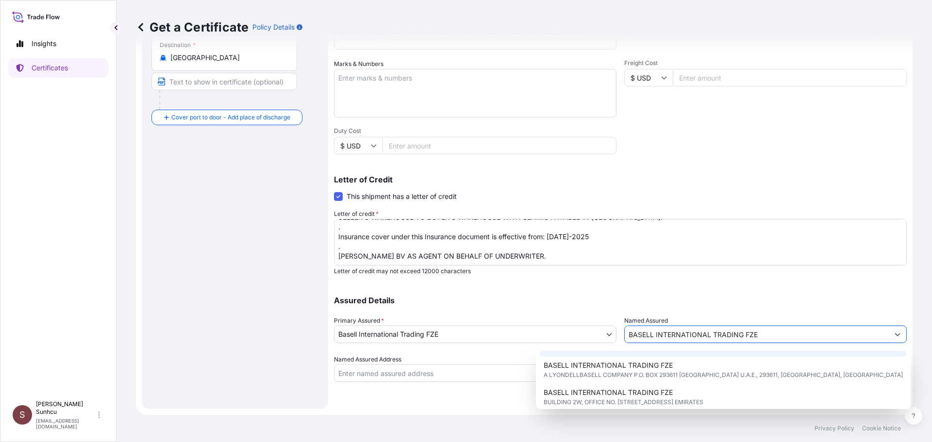
scroll to position [116, 0]
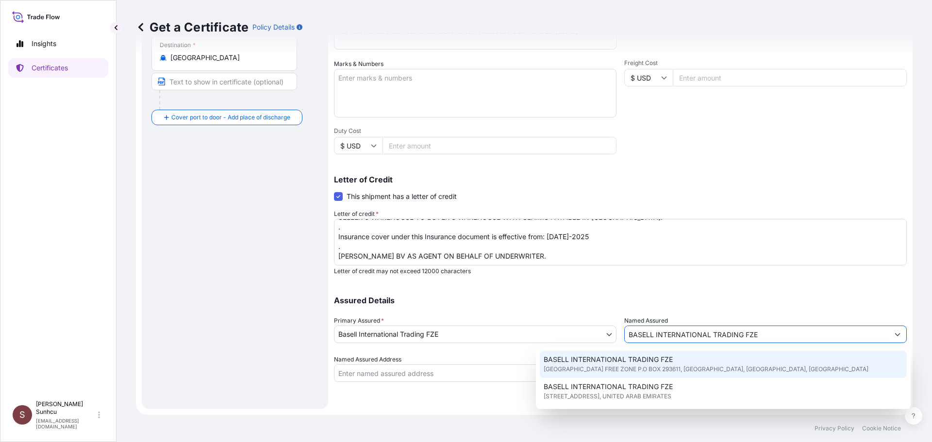
drag, startPoint x: 769, startPoint y: 333, endPoint x: 556, endPoint y: 337, distance: 213.6
click at [556, 337] on div "Assured Details Primary Assured * Basell International Trading FZE Basell Inter…" at bounding box center [620, 333] width 573 height 97
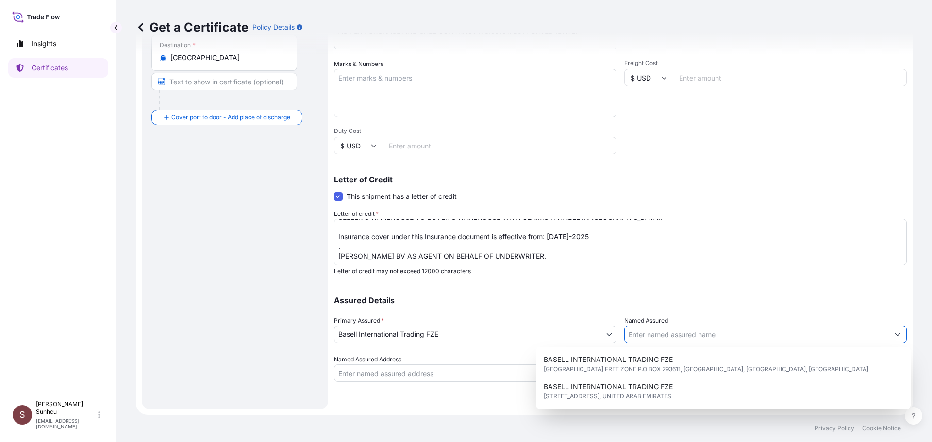
click at [719, 270] on p "Letter of credit may not exceed 12000 characters" at bounding box center [620, 271] width 573 height 8
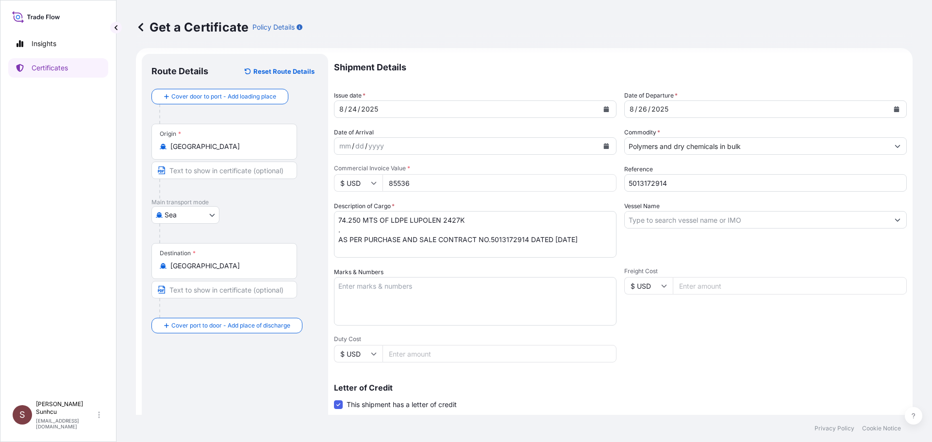
scroll to position [0, 0]
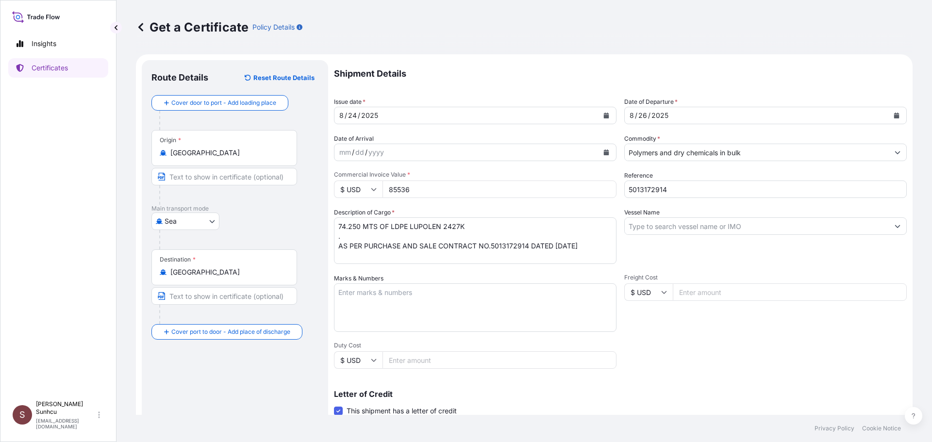
click at [642, 228] on input "Vessel Name" at bounding box center [757, 225] width 264 height 17
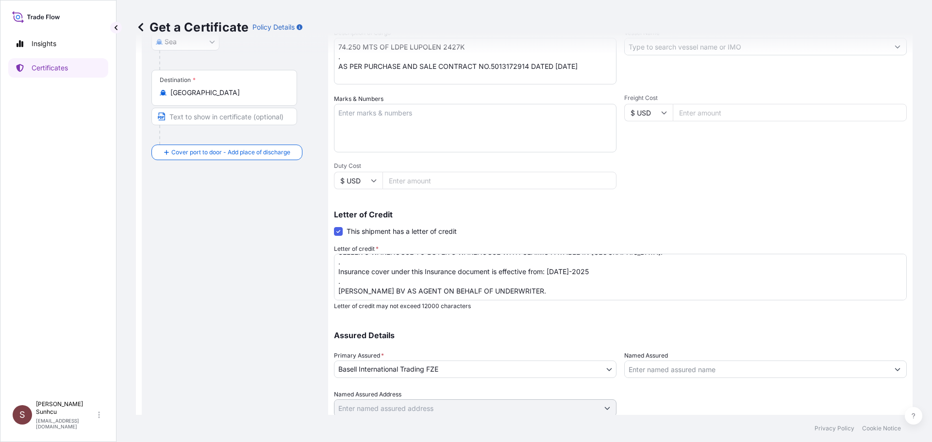
scroll to position [215, 0]
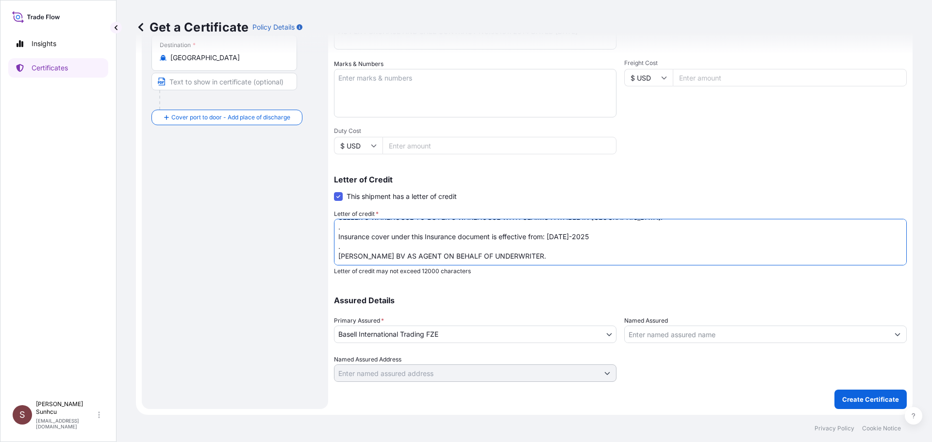
click at [615, 239] on textarea "MARINE INSURANCE CERTIFICATE IN NEGOTIABLE FORM COVERING INSTITUTE CARGO CLAUSE…" at bounding box center [620, 242] width 573 height 47
click at [619, 225] on textarea "MARINE INSURANCE CERTIFICATE IN NEGOTIABLE FORM COVERING INSTITUTE CARGO CLAUSE…" at bounding box center [620, 242] width 573 height 47
paste textarea ". NUMBER OF ORIGINALS: 02"
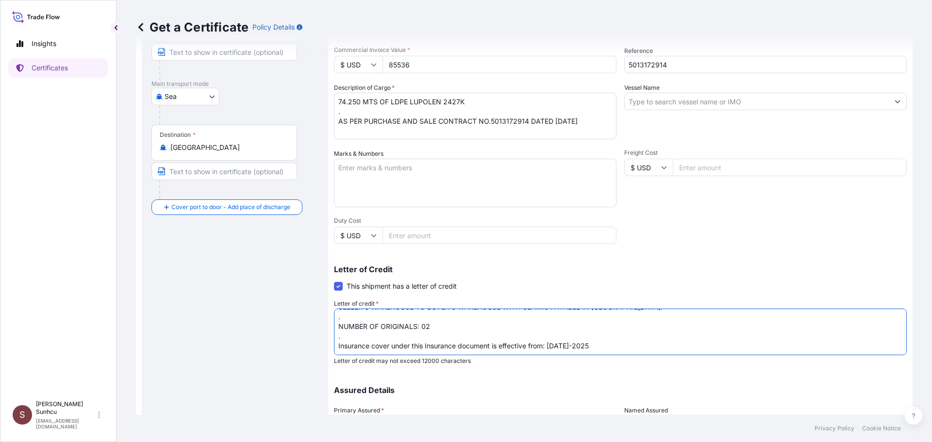
scroll to position [0, 0]
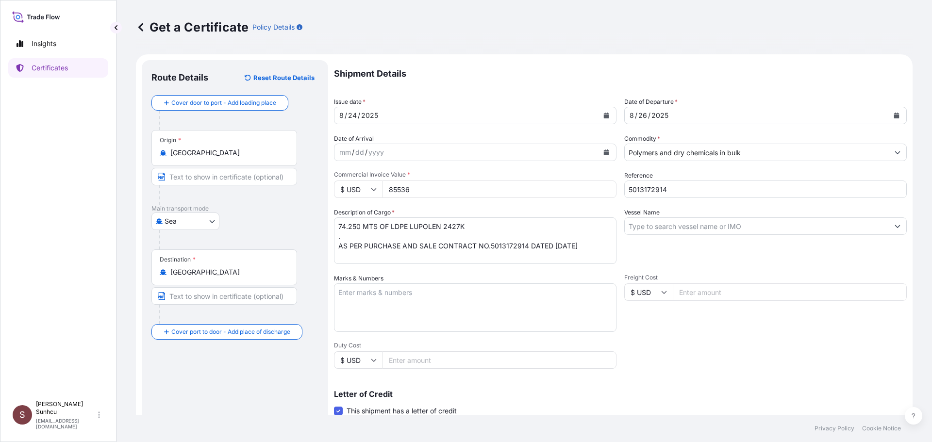
type textarea "MARINE INSURANCE CERTIFICATE IN NEGOTIABLE FORM COVERING INSTITUTE CARGO CLAUSE…"
click at [655, 234] on div "Vessel Name" at bounding box center [765, 236] width 282 height 56
click at [661, 227] on input "Vessel Name" at bounding box center [757, 225] width 264 height 17
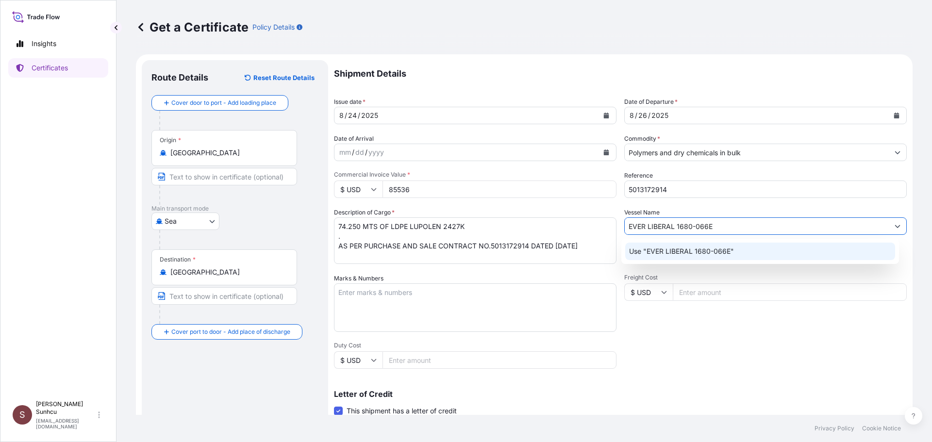
type input "EVER LIBERAL 1680-066E"
drag, startPoint x: 743, startPoint y: 402, endPoint x: 738, endPoint y: 385, distance: 18.1
click at [744, 402] on div "Letter of Credit This shipment has a letter of credit Letter of credit * MARINE…" at bounding box center [620, 439] width 573 height 99
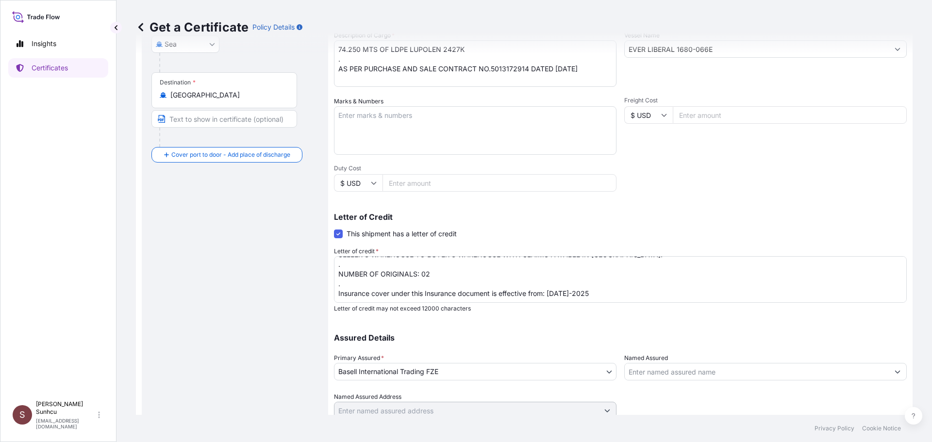
scroll to position [194, 0]
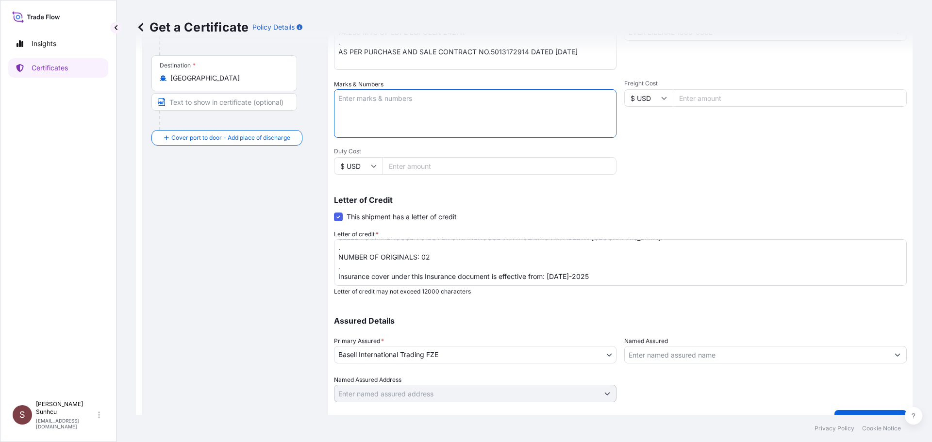
click at [436, 107] on textarea "Marks & Numbers" at bounding box center [475, 113] width 282 height 49
click at [625, 276] on textarea "MARINE INSURANCE CERTIFICATE IN NEGOTIABLE FORM COVERING INSTITUTE CARGO CLAUSE…" at bounding box center [620, 262] width 573 height 47
click at [470, 254] on textarea "MARINE INSURANCE CERTIFICATE IN NEGOTIABLE FORM COVERING INSTITUTE CARGO CLAUSE…" at bounding box center [620, 262] width 573 height 47
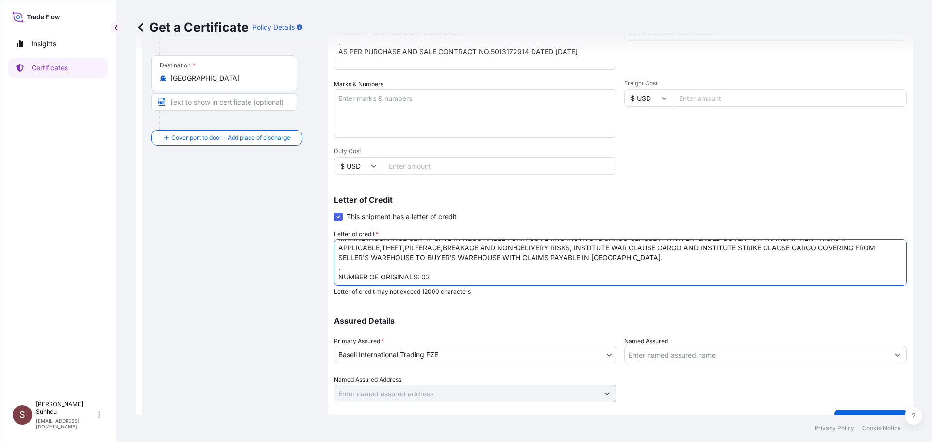
scroll to position [0, 0]
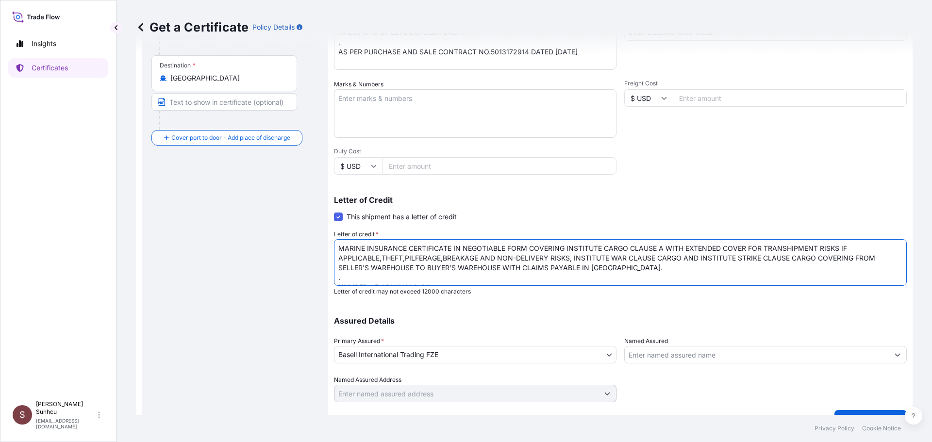
click at [617, 265] on textarea "MARINE INSURANCE CERTIFICATE IN NEGOTIABLE FORM COVERING INSTITUTE CARGO CLAUSE…" at bounding box center [620, 262] width 573 height 47
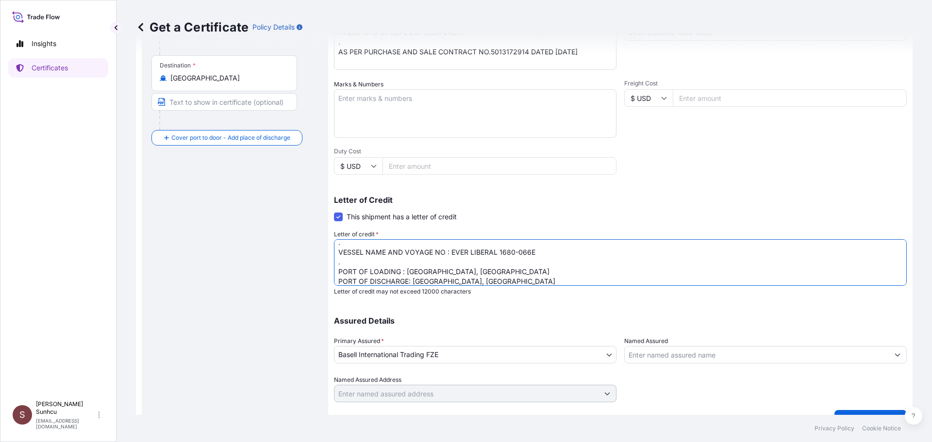
scroll to position [83, 0]
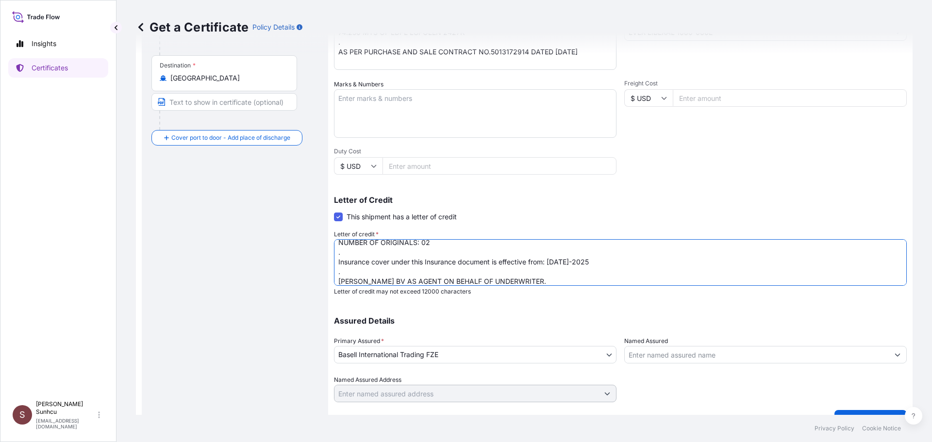
click at [603, 256] on textarea "MARINE INSURANCE CERTIFICATE IN NEGOTIABLE FORM COVERING INSTITUTE CARGO CLAUSE…" at bounding box center [620, 262] width 573 height 47
click at [668, 260] on textarea "MARINE INSURANCE CERTIFICATE IN NEGOTIABLE FORM COVERING INSTITUTE CARGO CLAUSE…" at bounding box center [620, 262] width 573 height 47
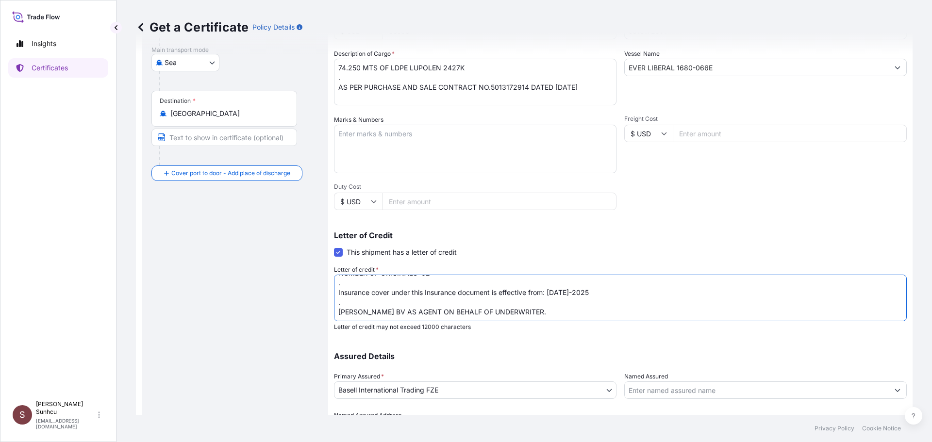
scroll to position [215, 0]
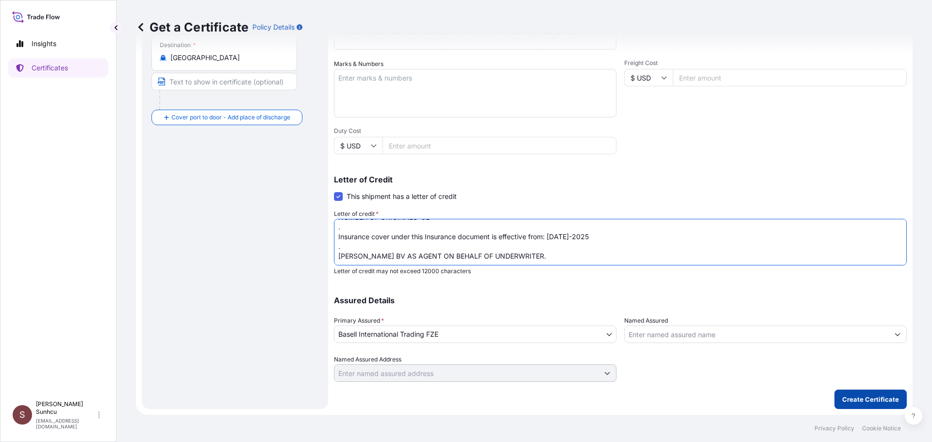
type textarea "MARINE INSURANCE CERTIFICATE IN NEGOTIABLE FORM COVERING INSTITUTE CARGO CLAUSE…"
click at [859, 398] on p "Create Certificate" at bounding box center [870, 400] width 57 height 10
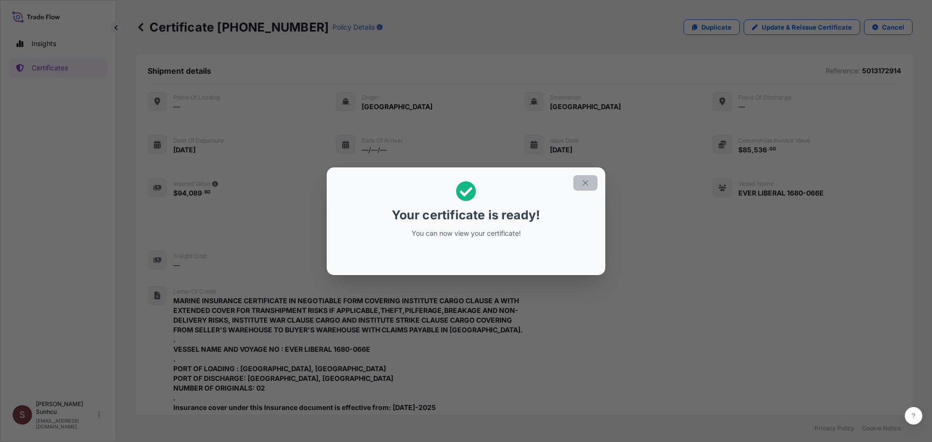
click at [585, 181] on icon "button" at bounding box center [585, 183] width 9 height 9
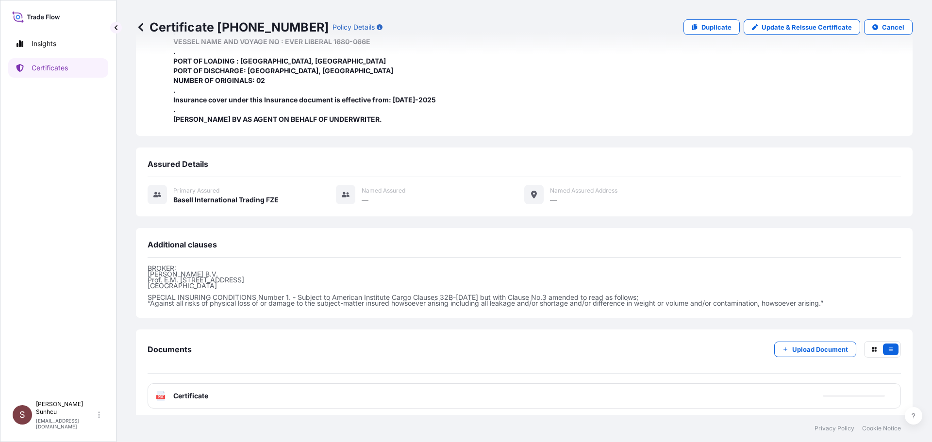
scroll to position [313, 0]
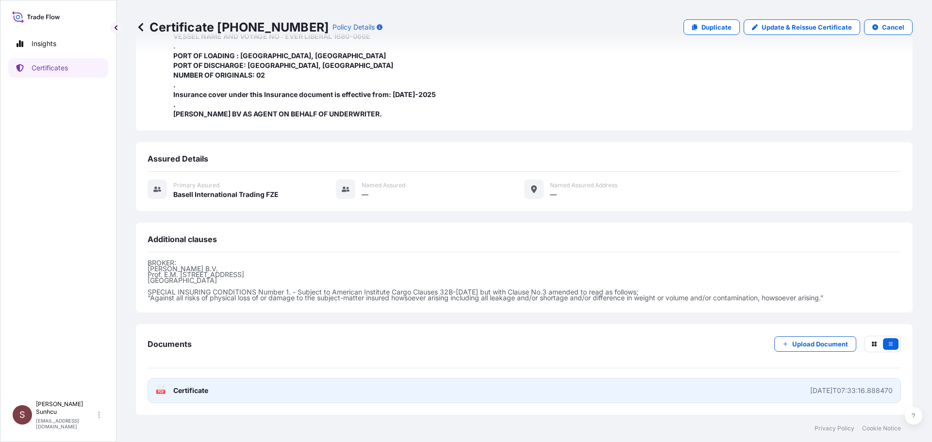
click at [231, 392] on link "PDF Certificate [DATE]T07:33:16.888470" at bounding box center [524, 390] width 753 height 25
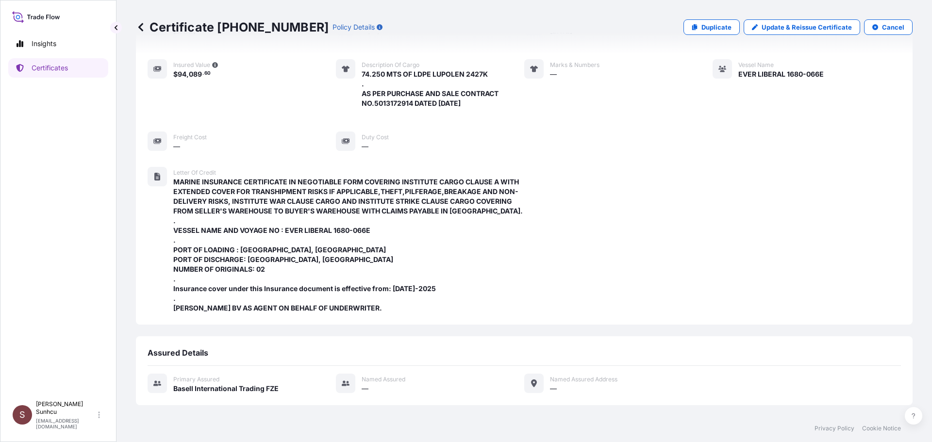
scroll to position [0, 0]
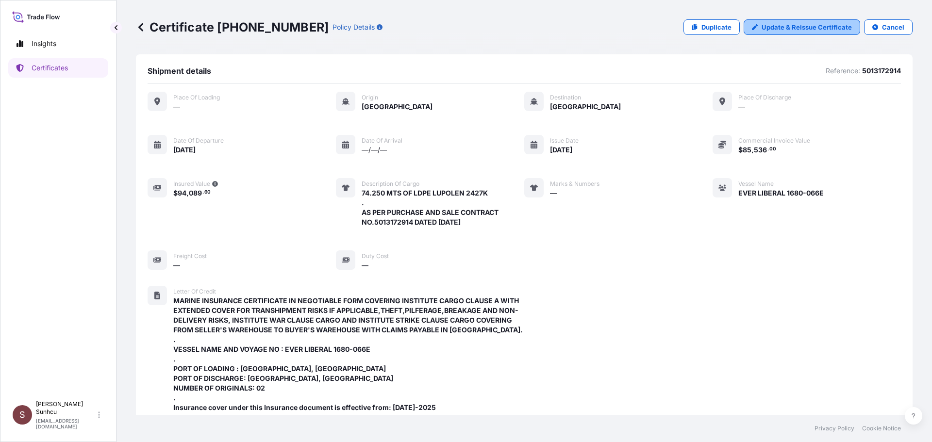
click at [790, 25] on p "Update & Reissue Certificate" at bounding box center [807, 27] width 90 height 10
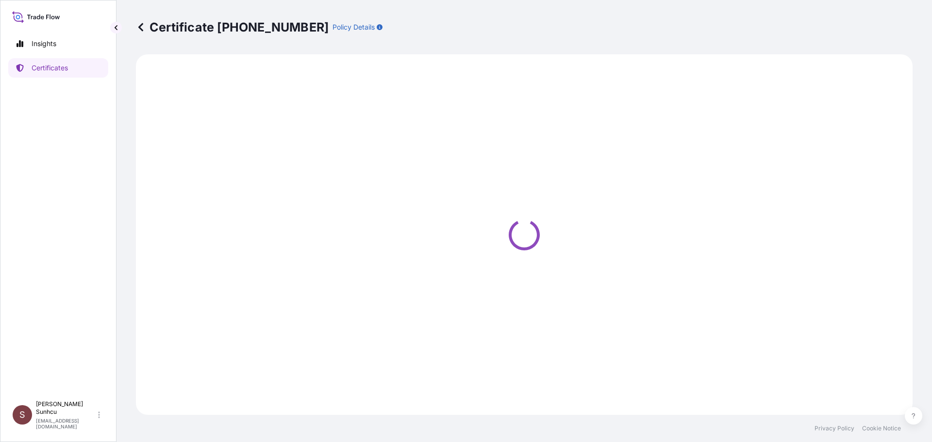
select select "Sea"
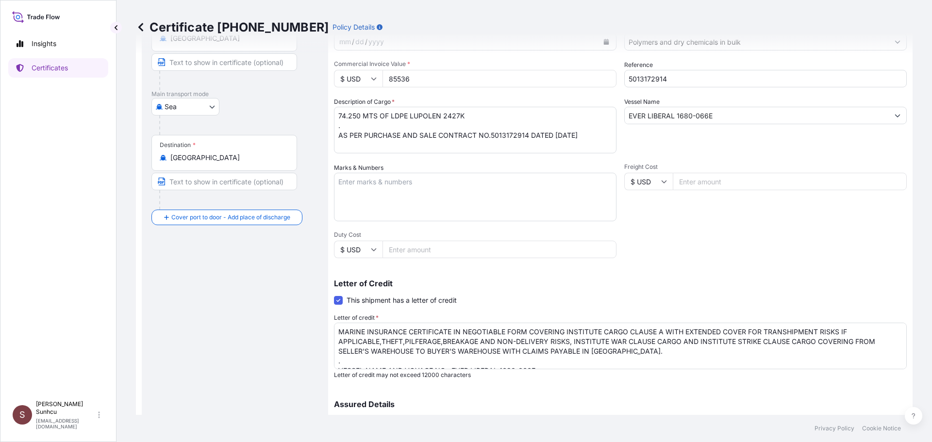
scroll to position [215, 0]
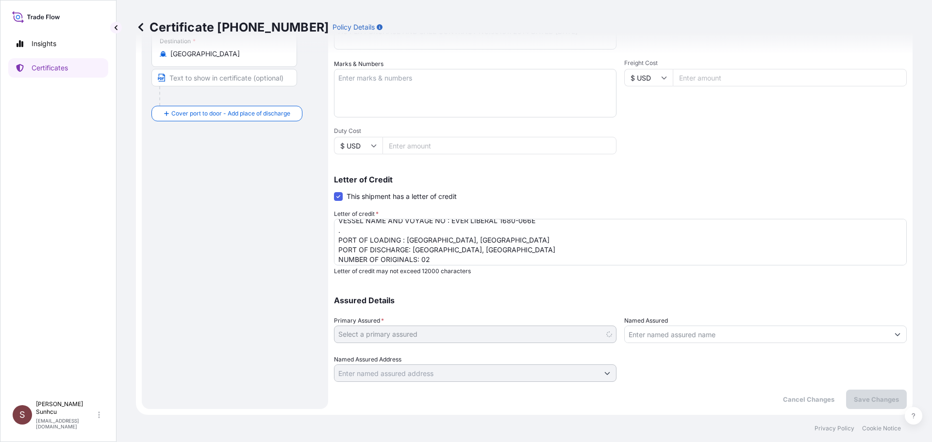
select select "32039"
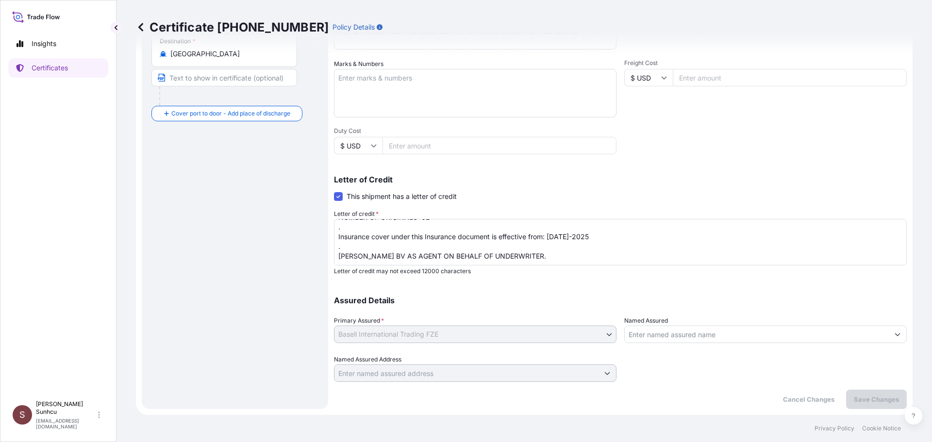
scroll to position [40, 0]
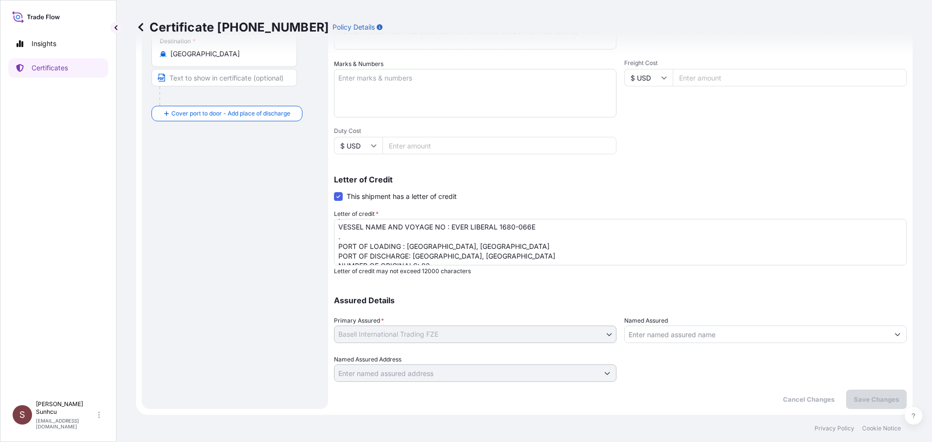
click at [504, 259] on textarea "MARINE INSURANCE CERTIFICATE IN NEGOTIABLE FORM COVERING INSTITUTE CARGO CLAUSE…" at bounding box center [620, 242] width 573 height 47
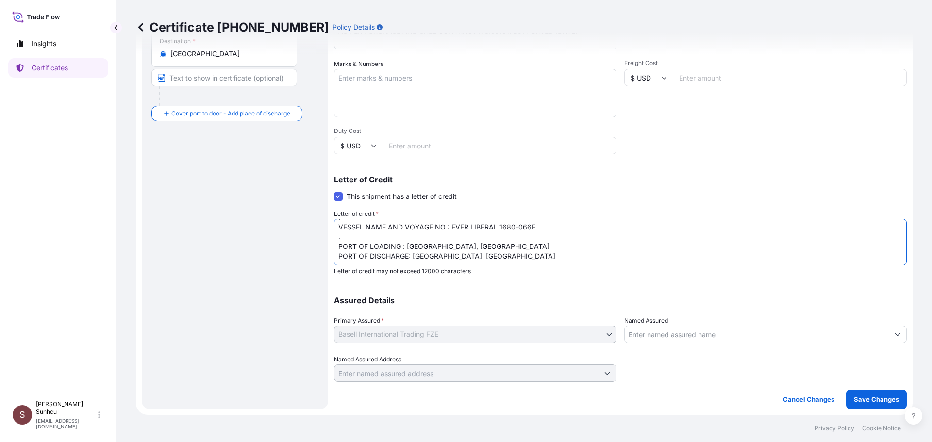
scroll to position [45, 0]
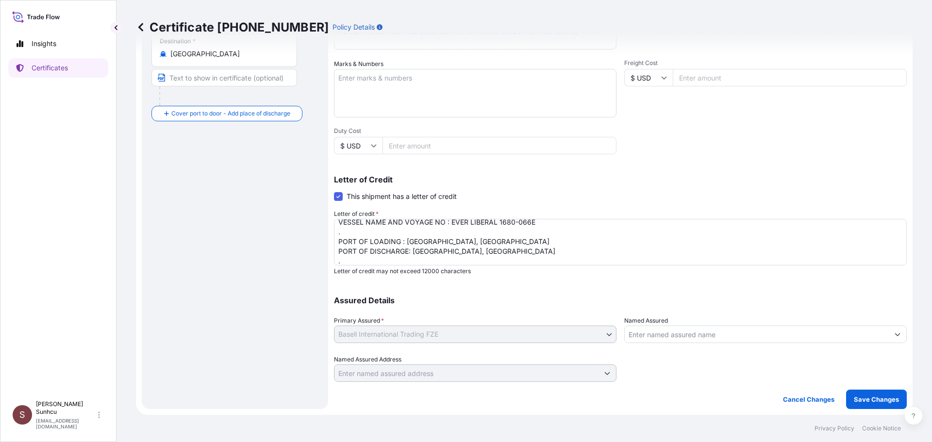
click at [419, 232] on textarea "MARINE INSURANCE CERTIFICATE IN NEGOTIABLE FORM COVERING INSTITUTE CARGO CLAUSE…" at bounding box center [620, 242] width 573 height 47
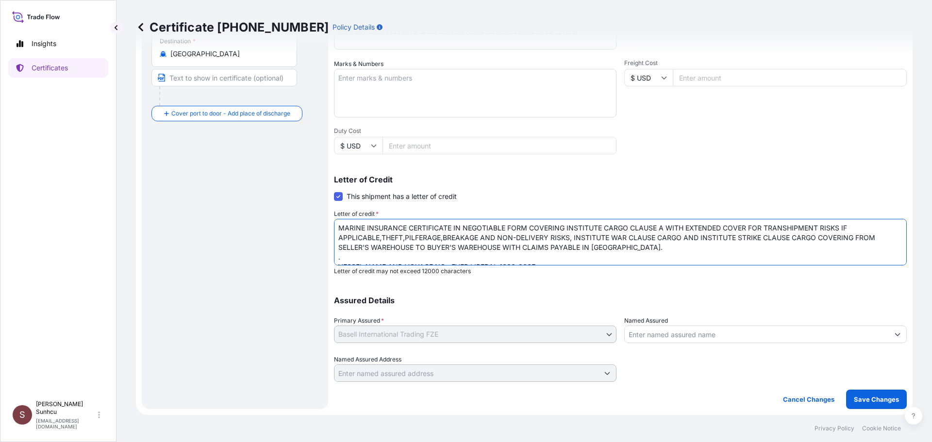
scroll to position [49, 0]
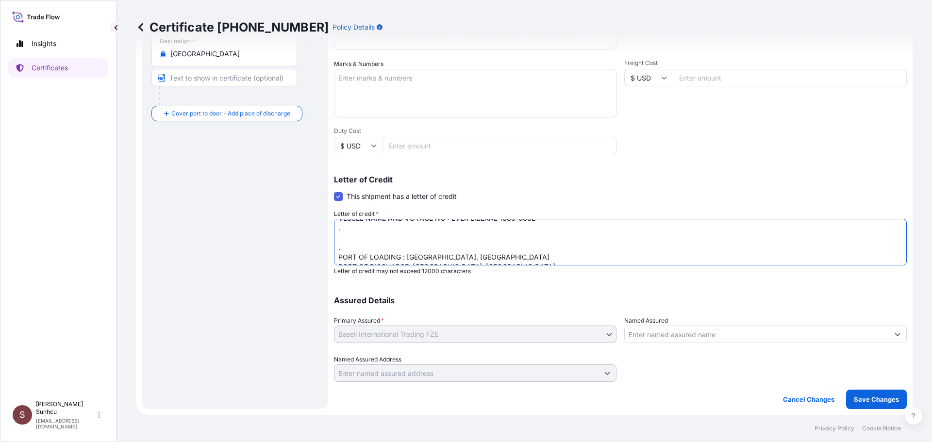
paste textarea "LC NUMBER AND DATE."
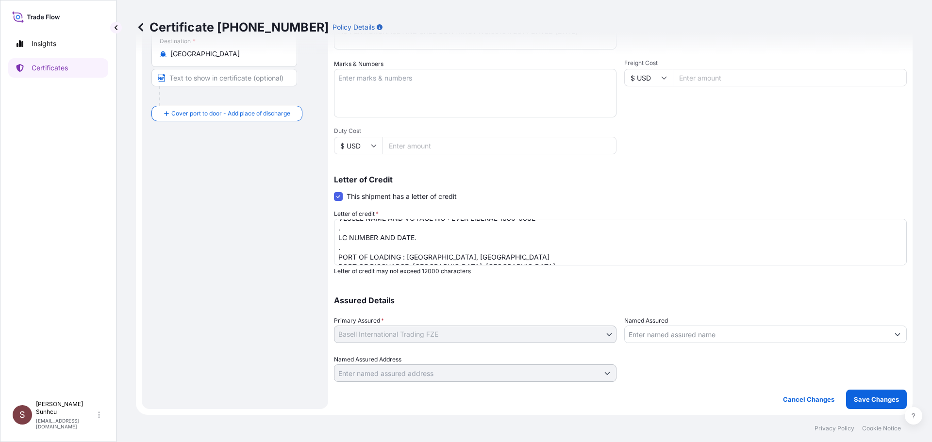
click at [379, 234] on textarea "MARINE INSURANCE CERTIFICATE IN NEGOTIABLE FORM COVERING INSTITUTE CARGO CLAUSE…" at bounding box center [620, 242] width 573 height 47
paste textarea "1056IMLC32489"
drag, startPoint x: 468, startPoint y: 242, endPoint x: 479, endPoint y: 238, distance: 11.4
click at [468, 242] on textarea "MARINE INSURANCE CERTIFICATE IN NEGOTIABLE FORM COVERING INSTITUTE CARGO CLAUSE…" at bounding box center [620, 242] width 573 height 47
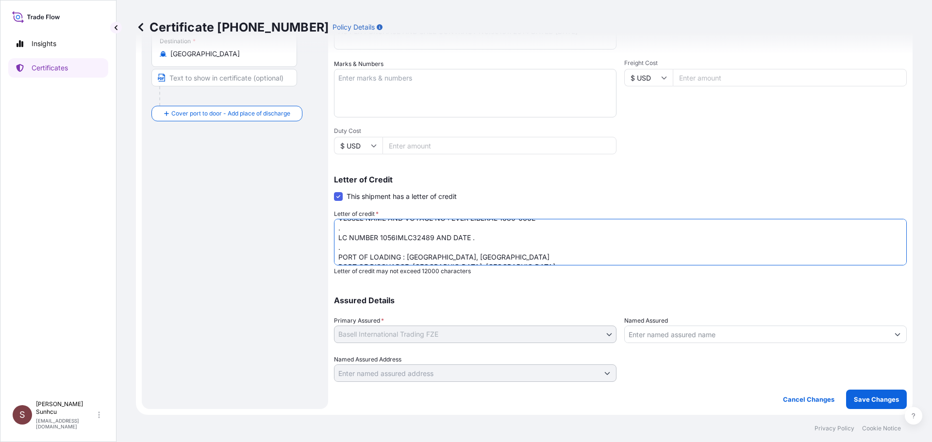
paste textarea "250731"
type textarea "MARINE INSURANCE CERTIFICATE IN NEGOTIABLE FORM COVERING INSTITUTE CARGO CLAUSE…"
click at [879, 401] on p "Save Changes" at bounding box center [876, 400] width 45 height 10
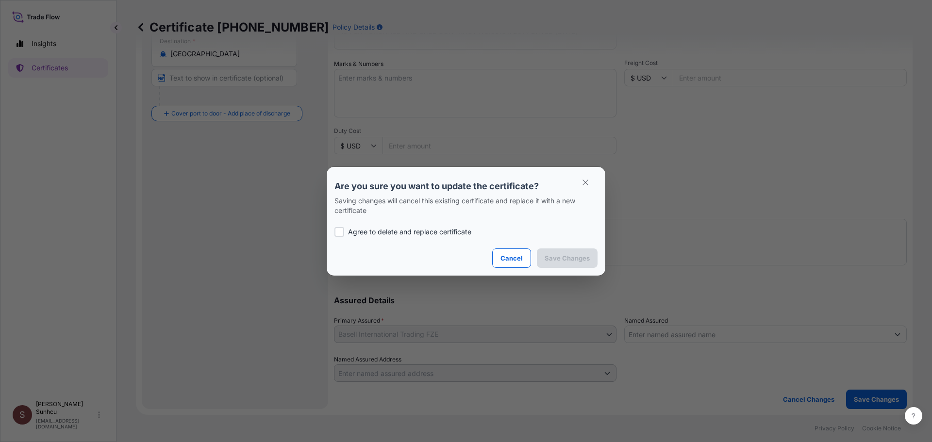
click at [401, 231] on p "Agree to delete and replace certificate" at bounding box center [409, 232] width 123 height 10
checkbox input "true"
click at [572, 258] on p "Save Changes" at bounding box center [567, 258] width 45 height 10
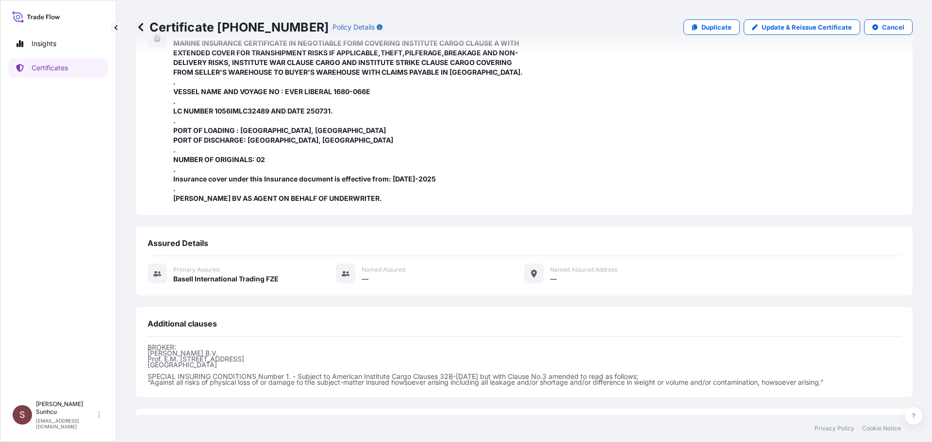
scroll to position [342, 0]
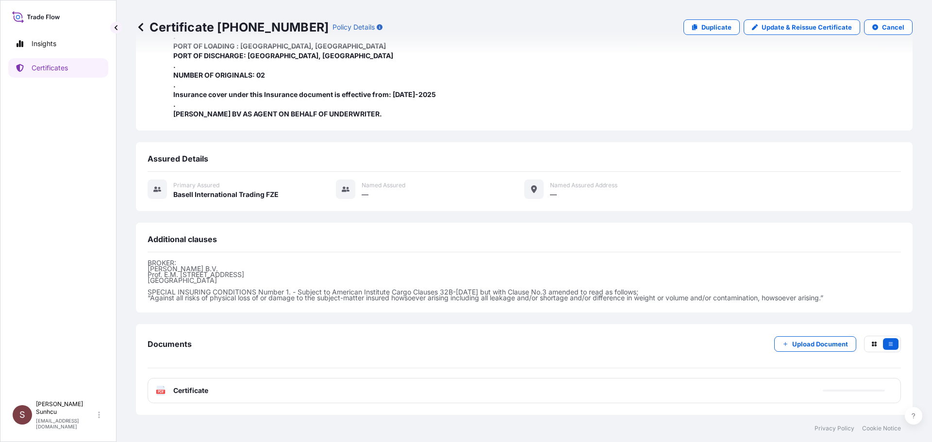
click at [173, 387] on span "Certificate" at bounding box center [190, 391] width 35 height 10
click at [192, 392] on span "Certificate" at bounding box center [190, 391] width 35 height 10
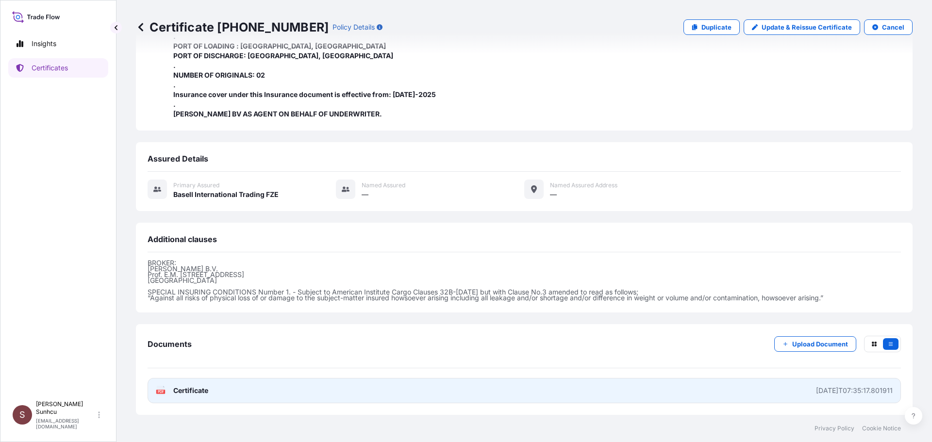
click at [465, 383] on link "PDF Certificate [DATE]T07:35:17.801911" at bounding box center [524, 390] width 753 height 25
